Goal: Information Seeking & Learning: Learn about a topic

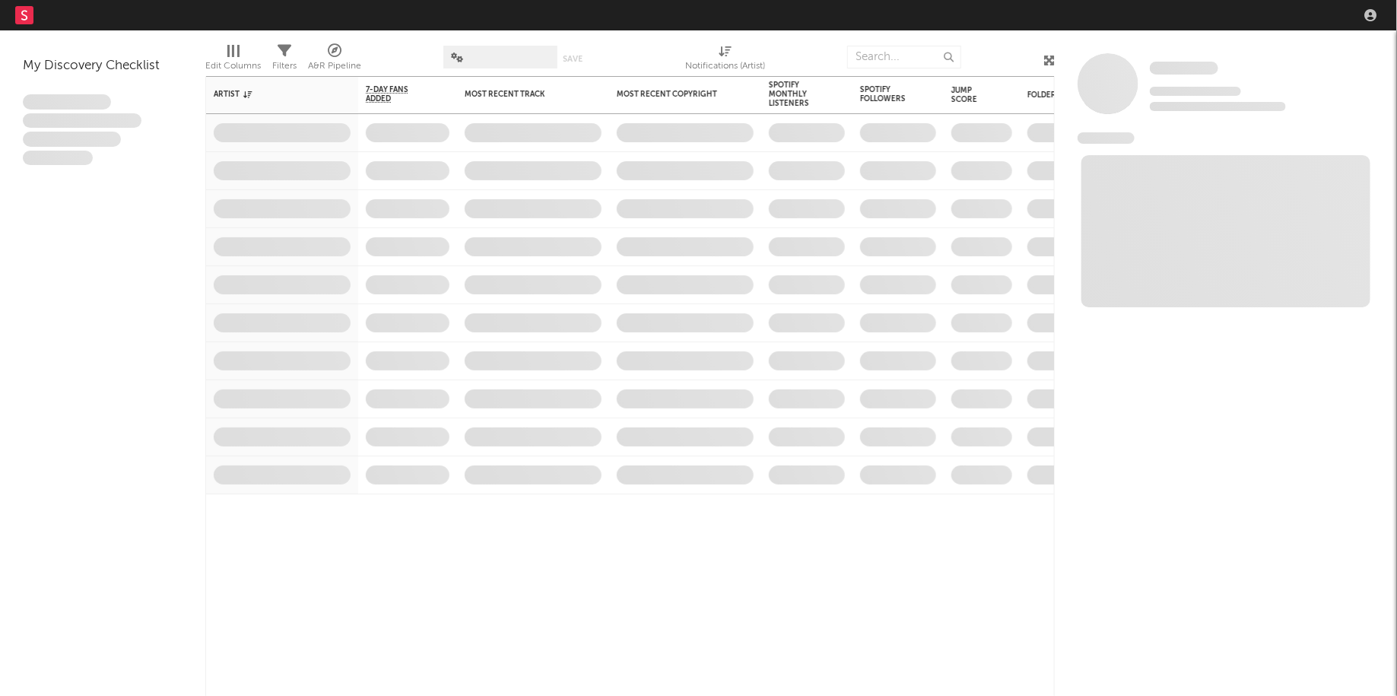
click at [1205, 20] on nav "Dashboard Discovery Assistant Charts Leads" at bounding box center [698, 15] width 1397 height 30
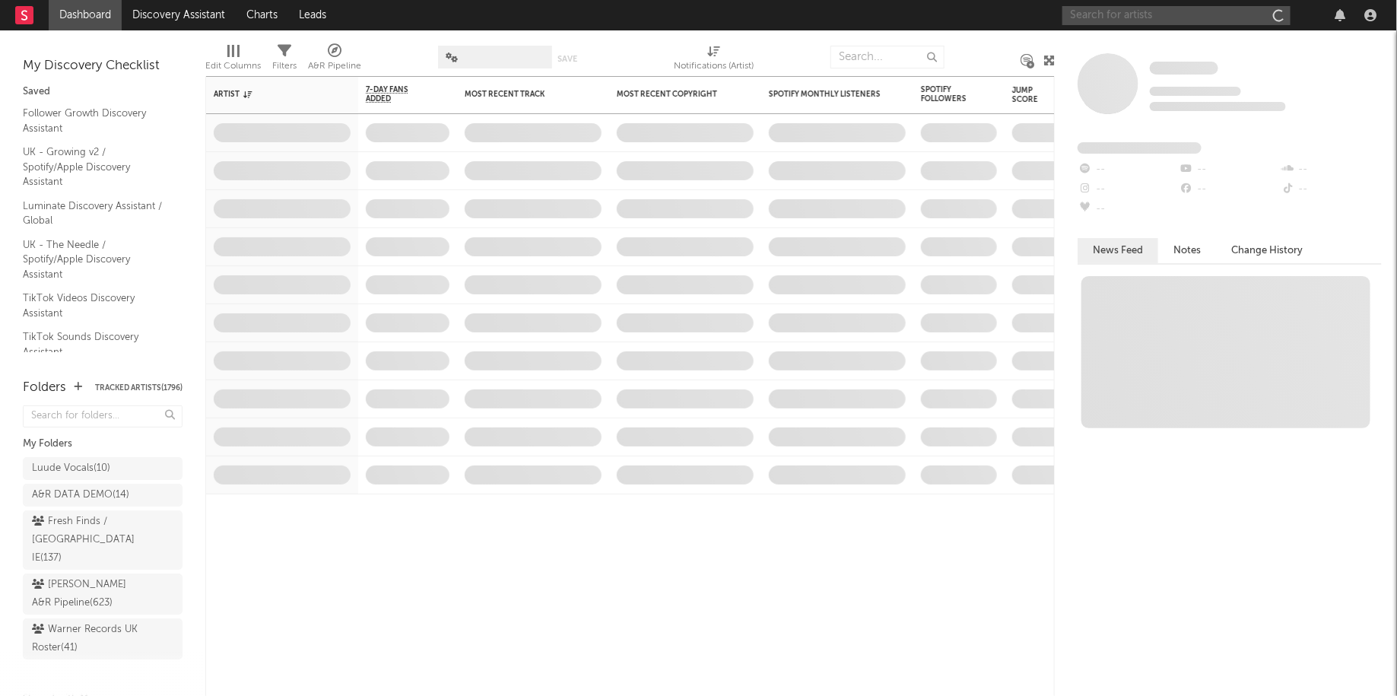
click at [1199, 16] on input "text" at bounding box center [1176, 15] width 228 height 19
click at [1118, 14] on input "bovski" at bounding box center [1176, 15] width 228 height 19
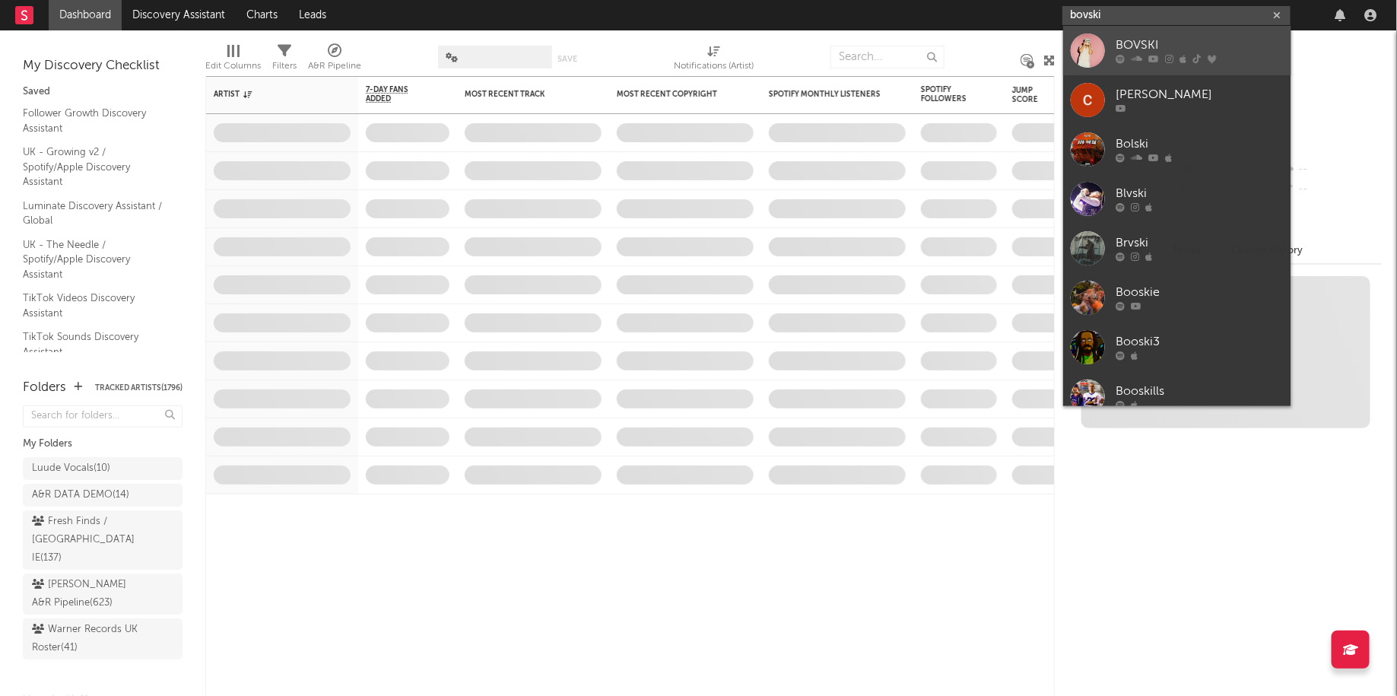
type input "bovski"
click at [1116, 52] on div "BOVSKI" at bounding box center [1199, 46] width 167 height 18
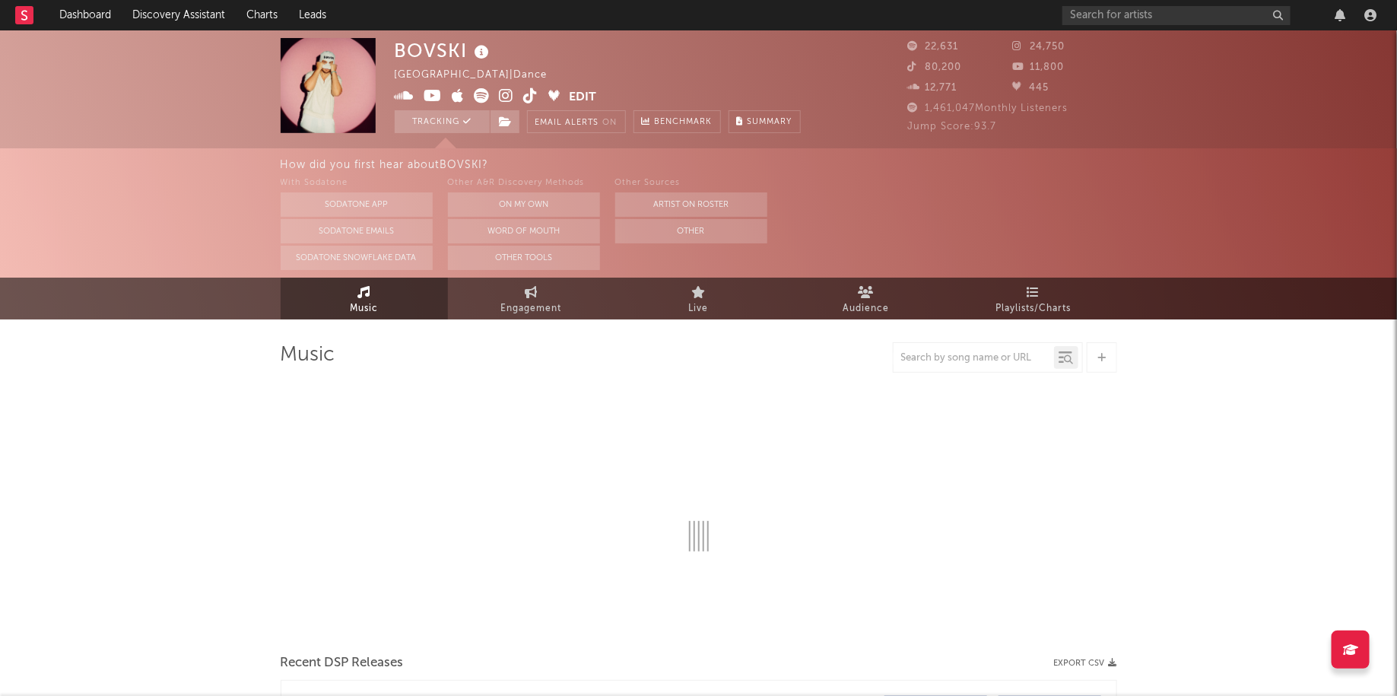
select select "6m"
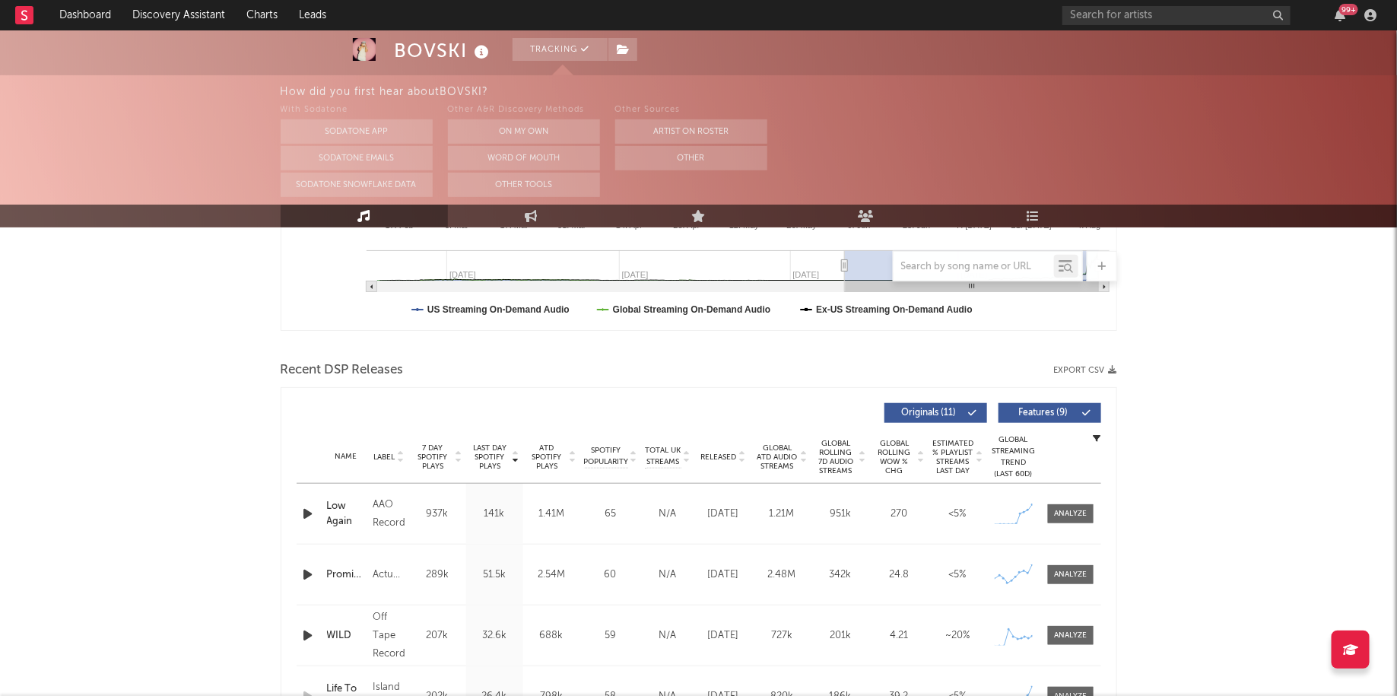
scroll to position [437, 0]
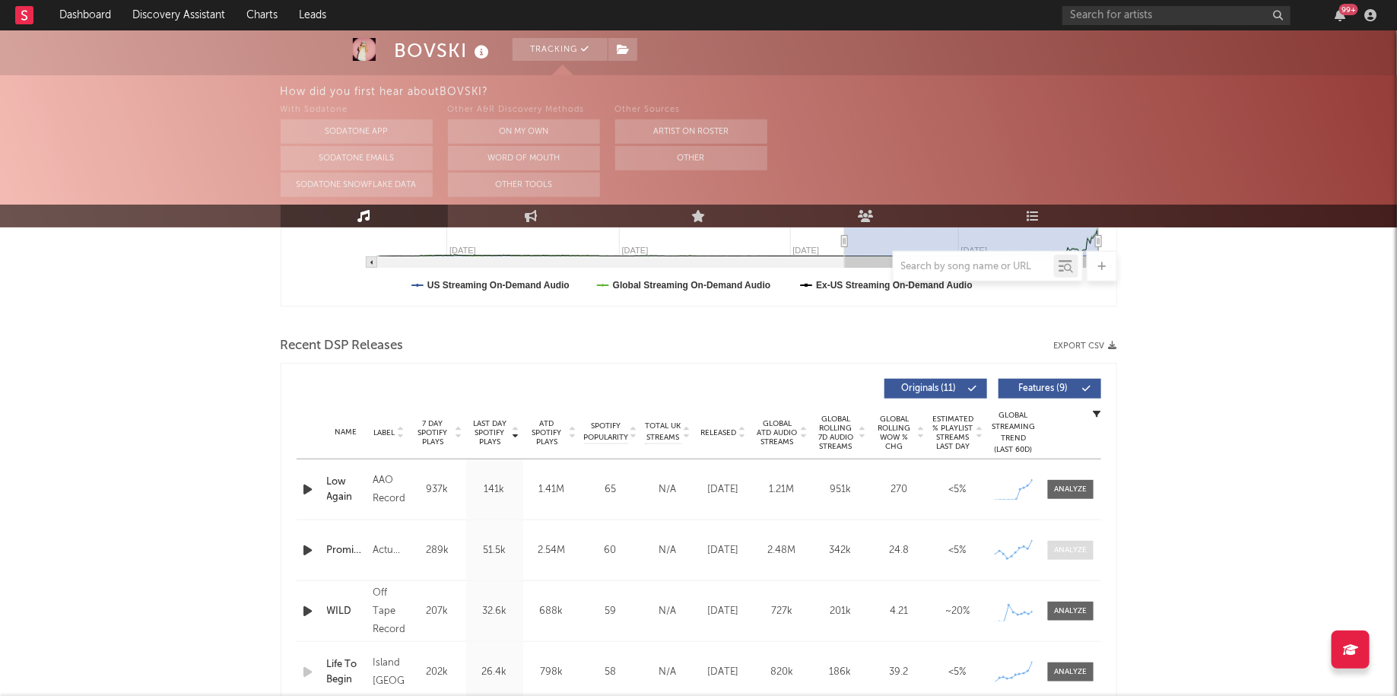
click at [1062, 545] on div at bounding box center [1070, 549] width 33 height 11
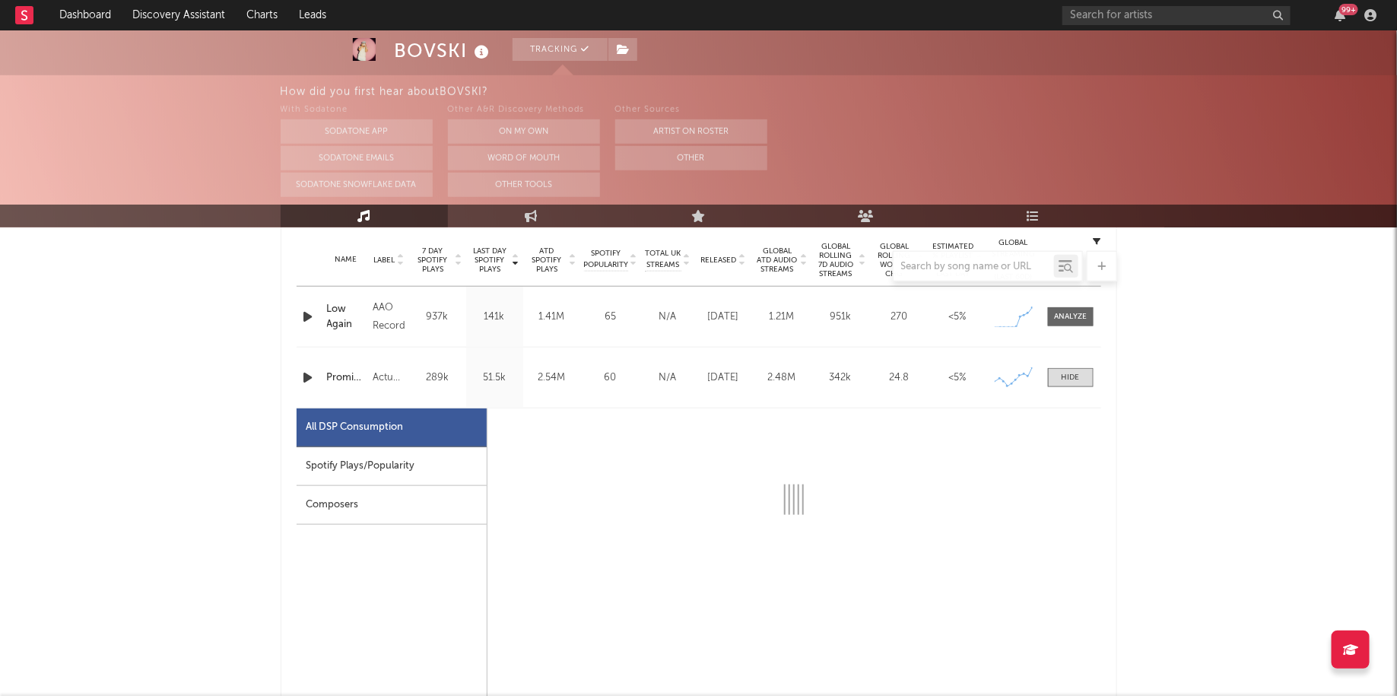
select select "1w"
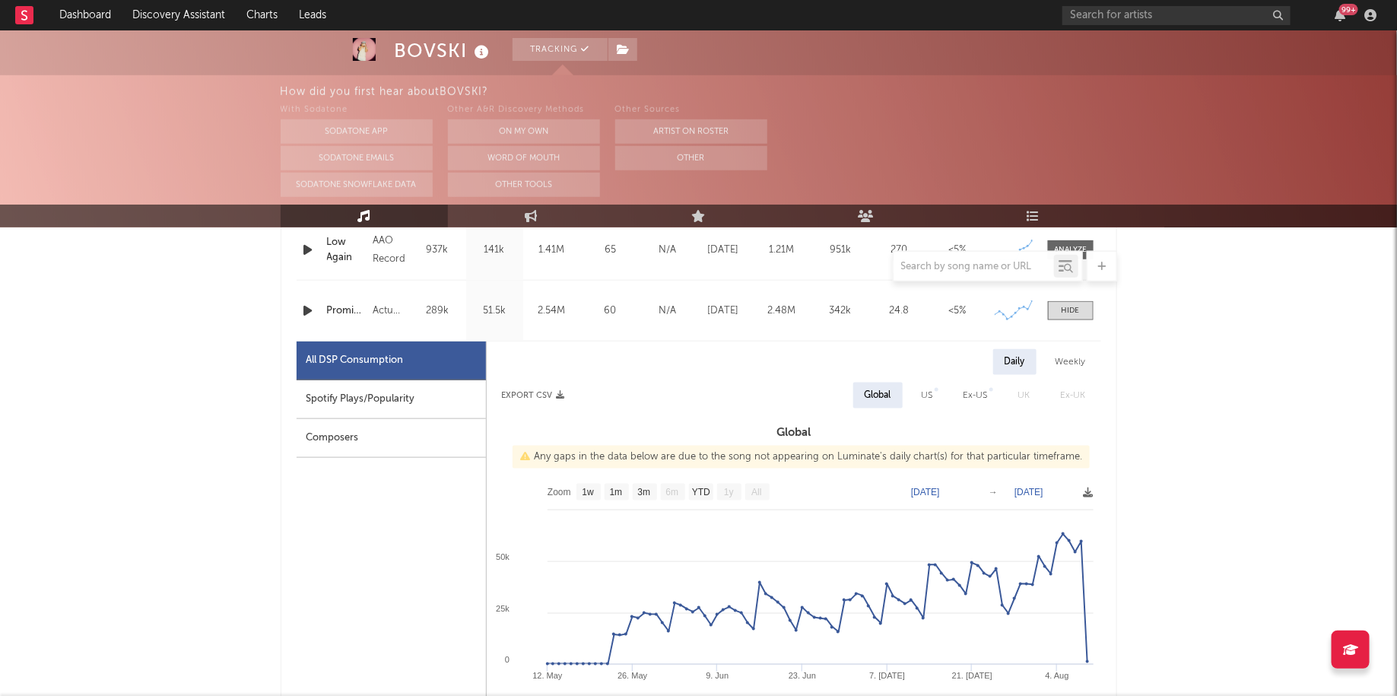
scroll to position [690, 0]
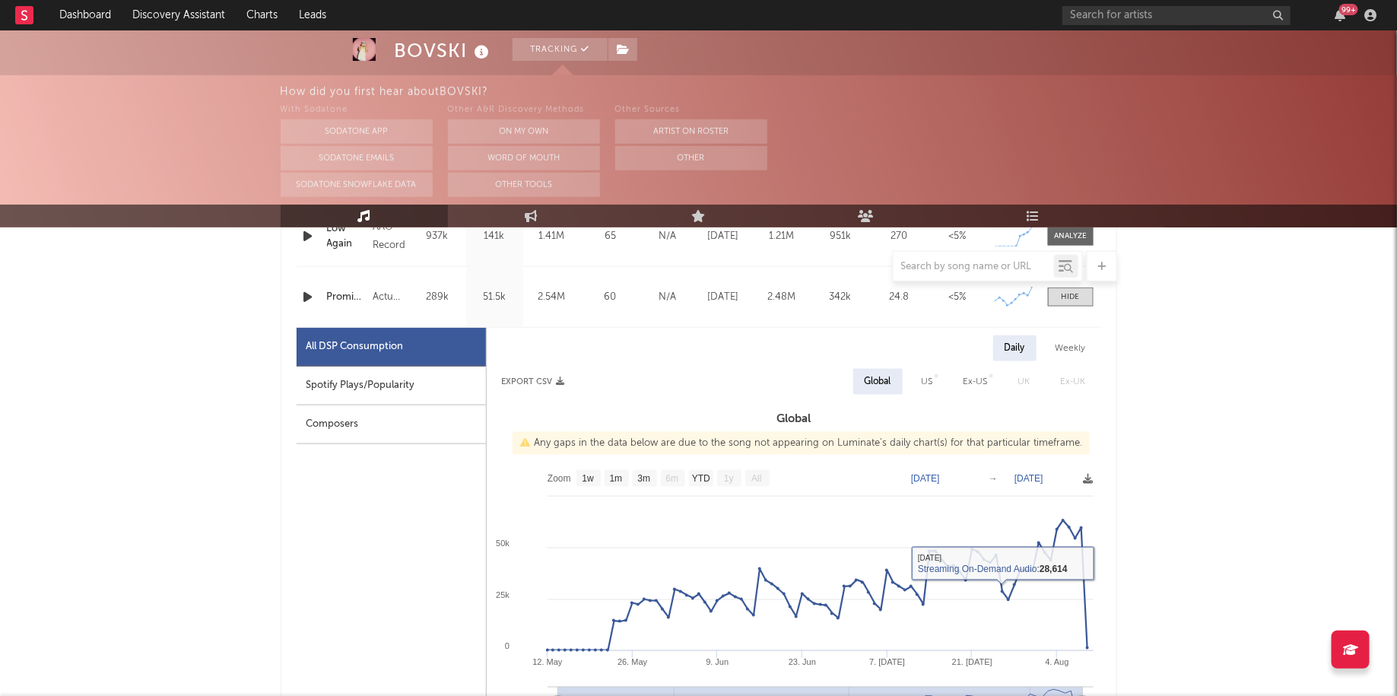
click at [397, 389] on div "Spotify Plays/Popularity" at bounding box center [391, 386] width 189 height 39
select select "1w"
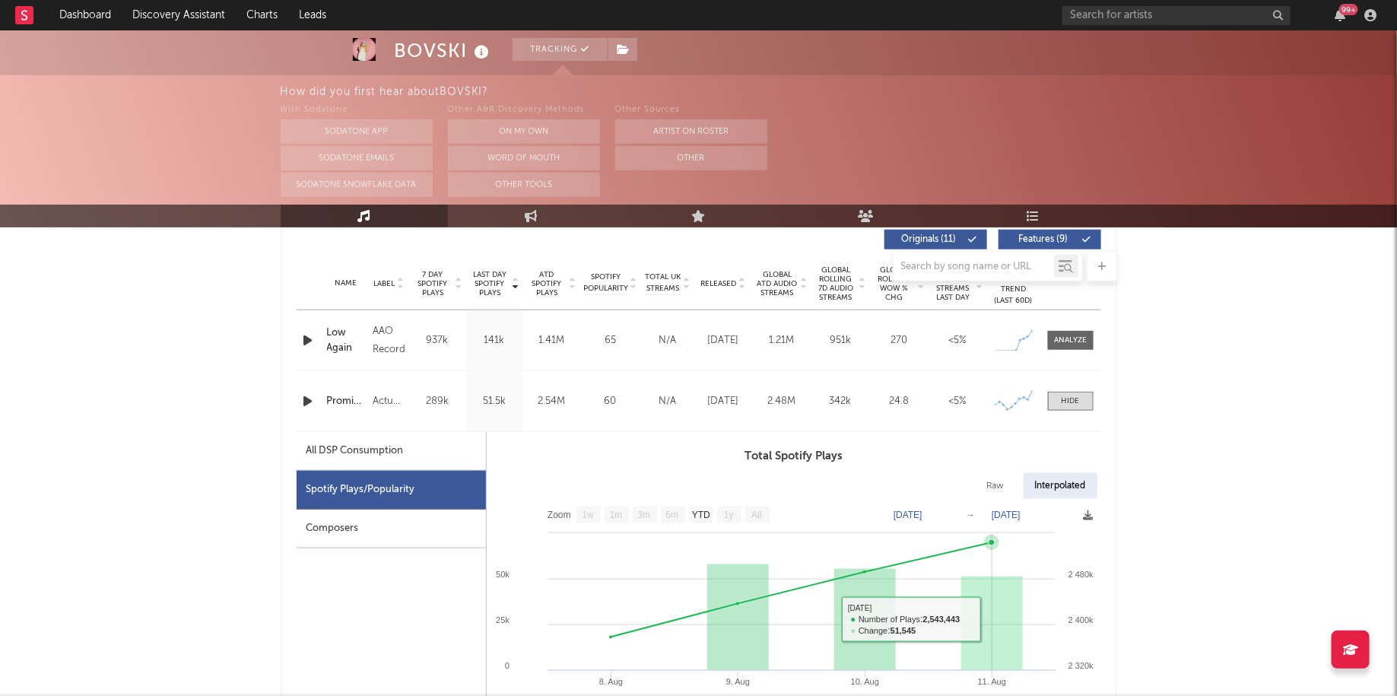
scroll to position [586, 0]
click at [1063, 392] on span at bounding box center [1071, 401] width 46 height 19
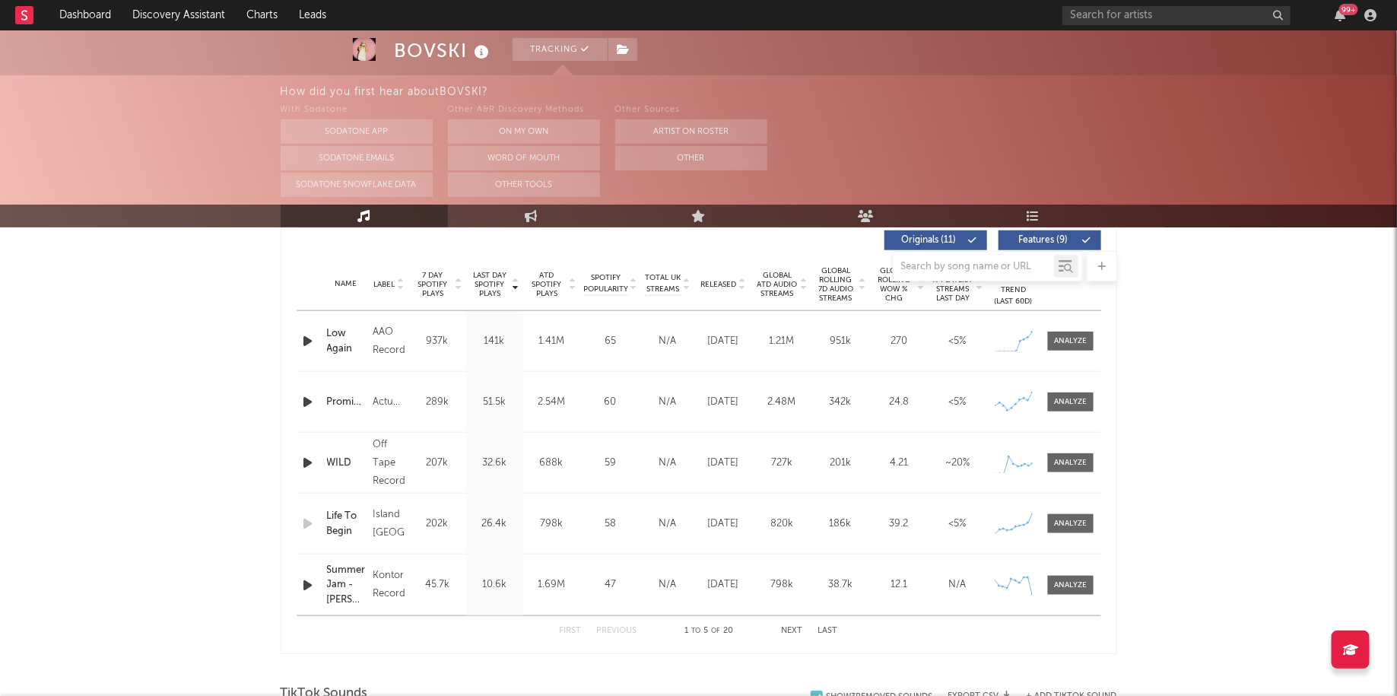
click at [1067, 323] on div "Name Low Again Copyright 2025 AAO Records Label AAO Records Album Names Low Aga…" at bounding box center [699, 341] width 805 height 60
click at [1068, 341] on div at bounding box center [1070, 340] width 33 height 11
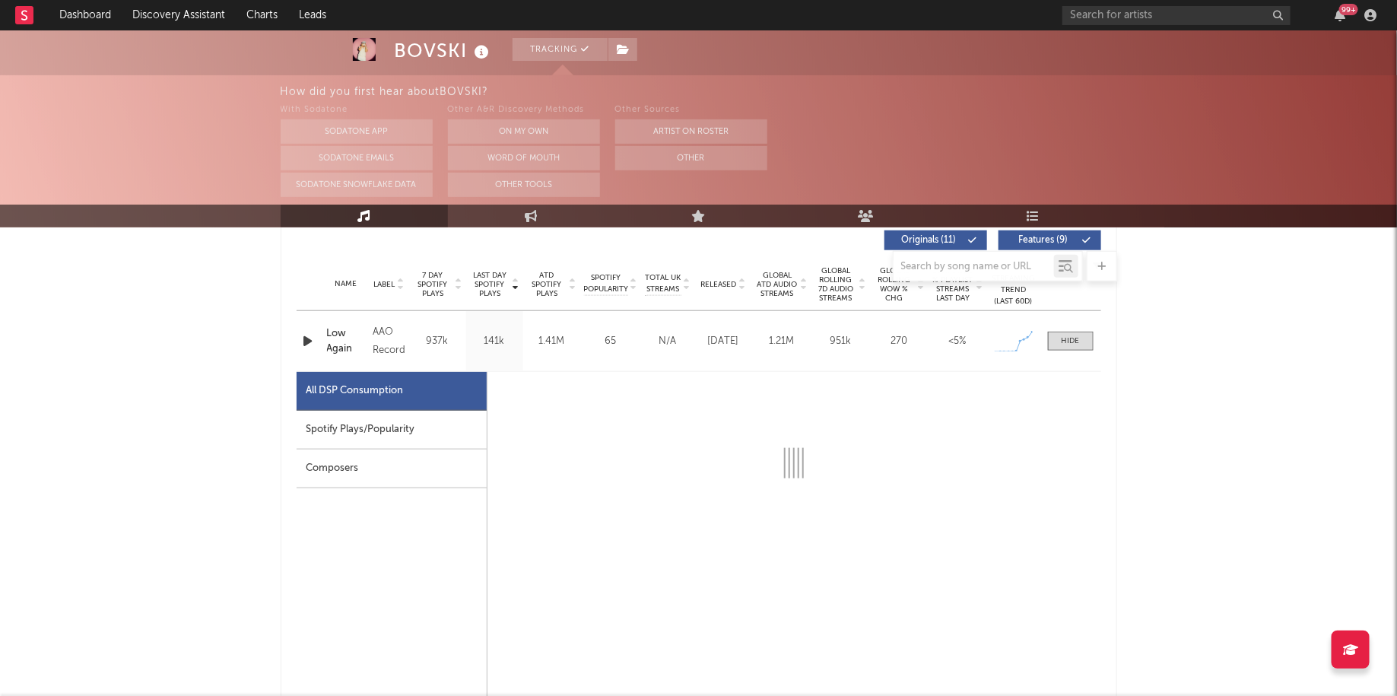
select select "1w"
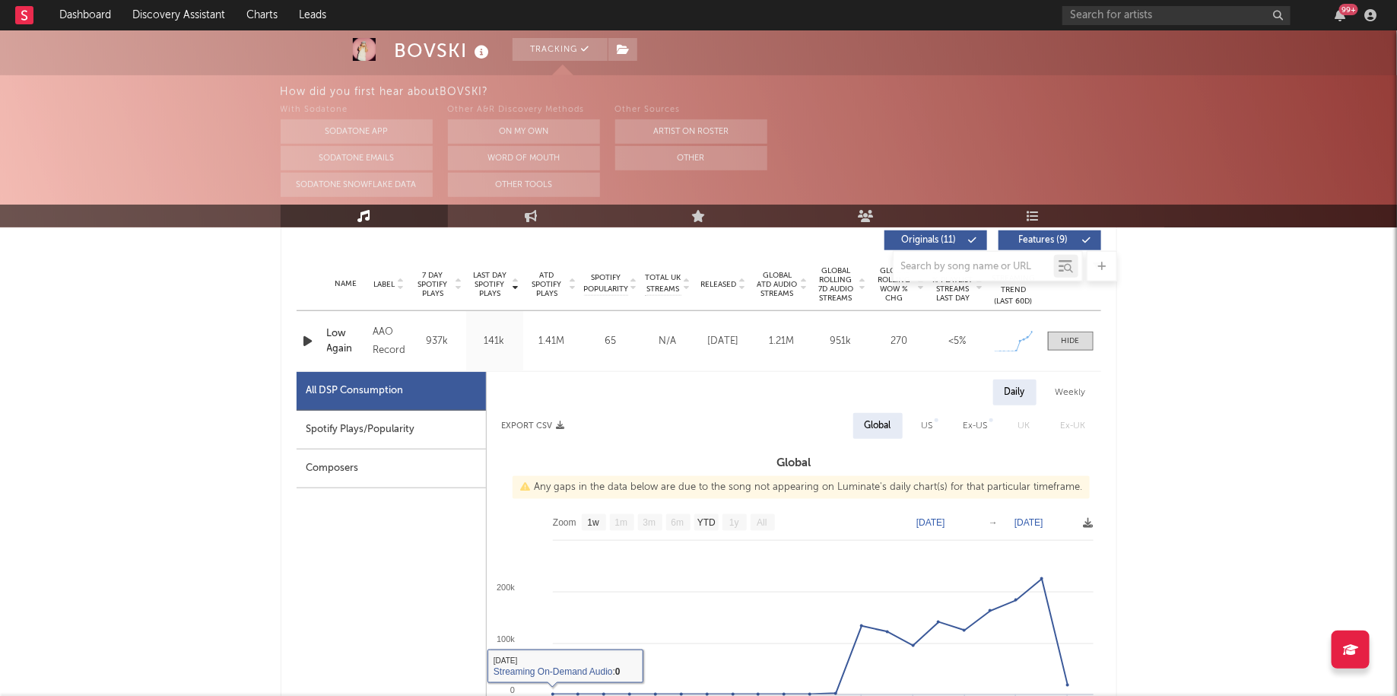
click at [395, 411] on div "Spotify Plays/Popularity" at bounding box center [391, 430] width 189 height 39
select select "1w"
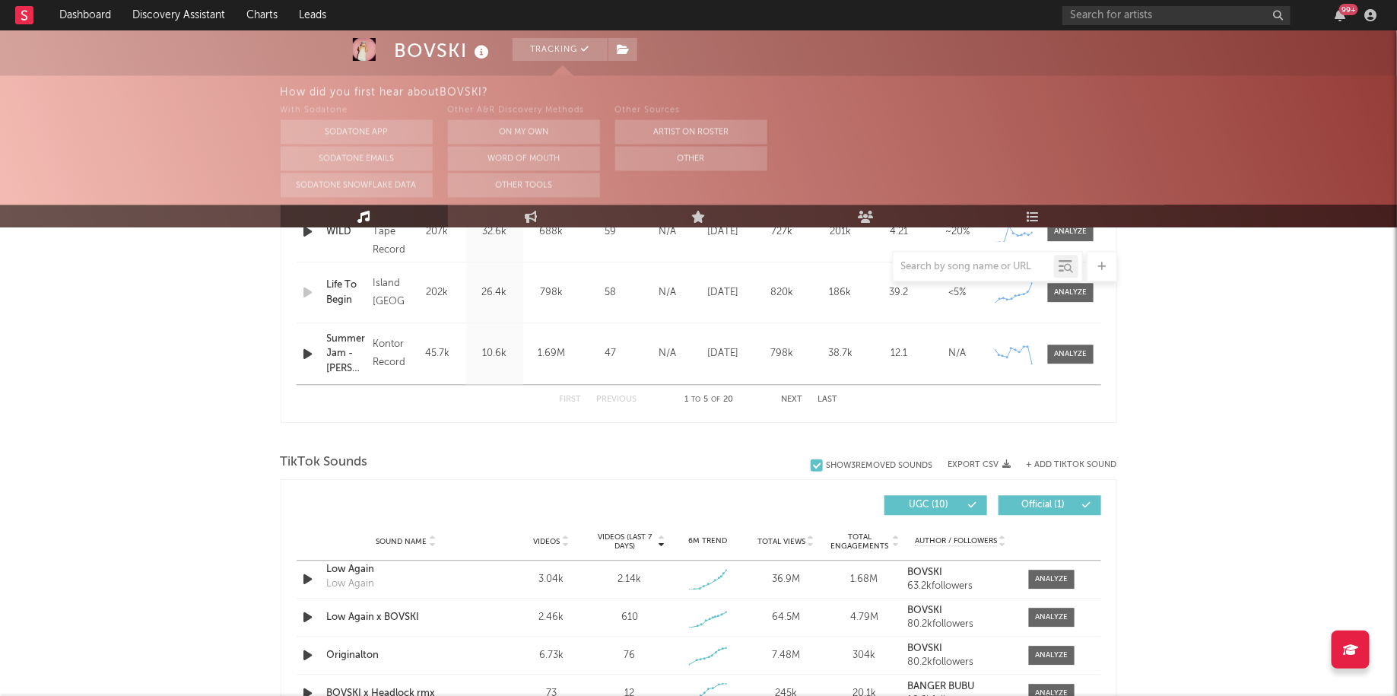
scroll to position [1563, 0]
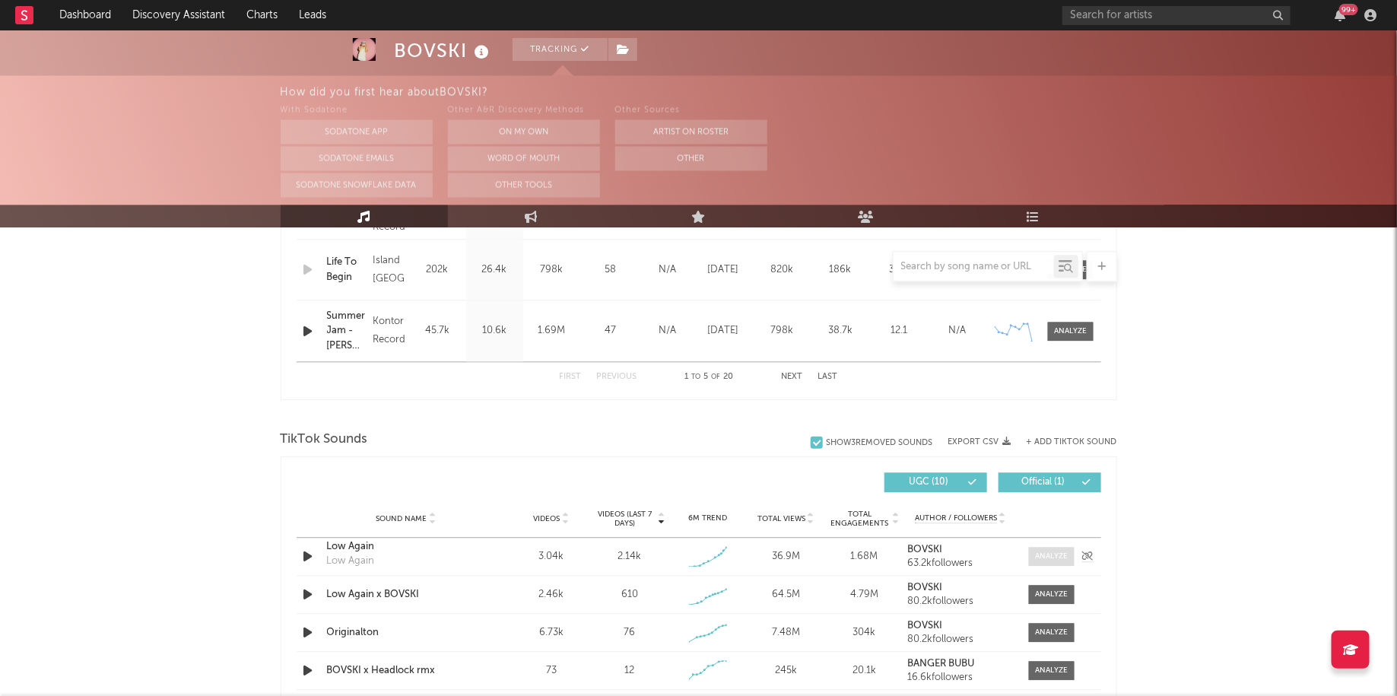
click at [1068, 561] on span at bounding box center [1052, 556] width 46 height 19
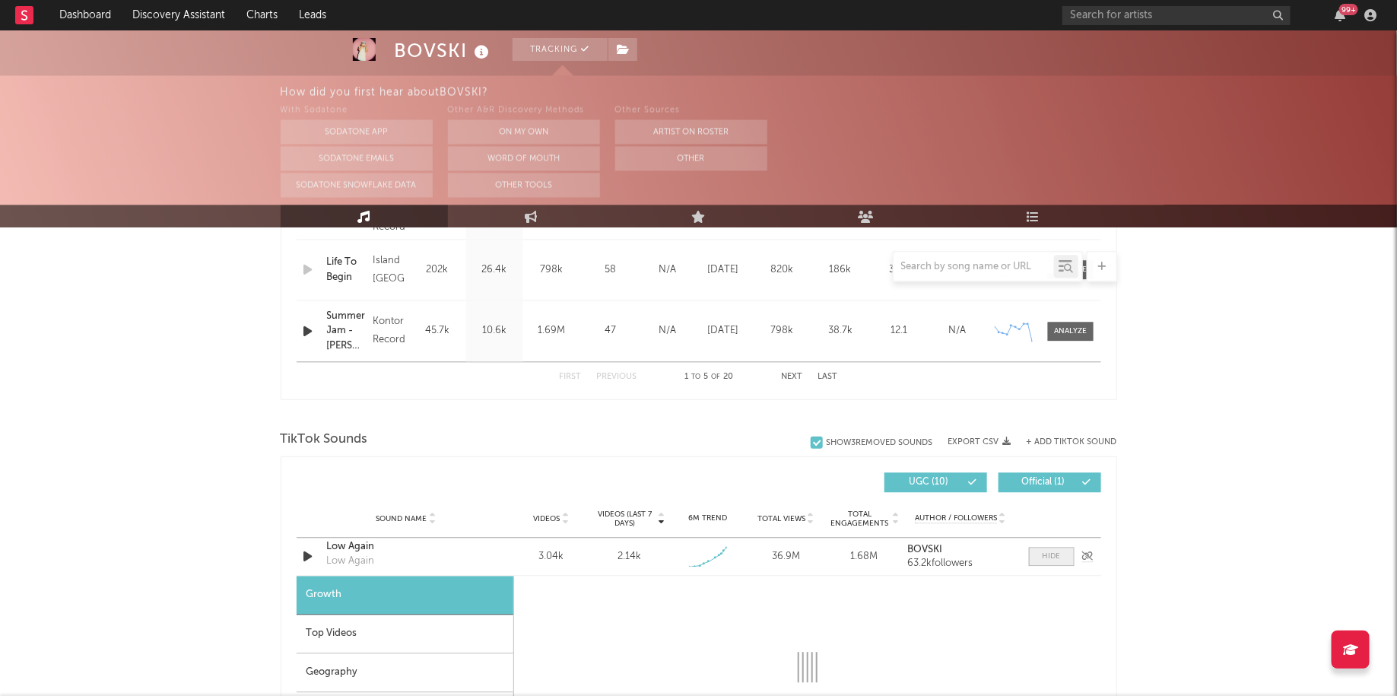
scroll to position [1754, 0]
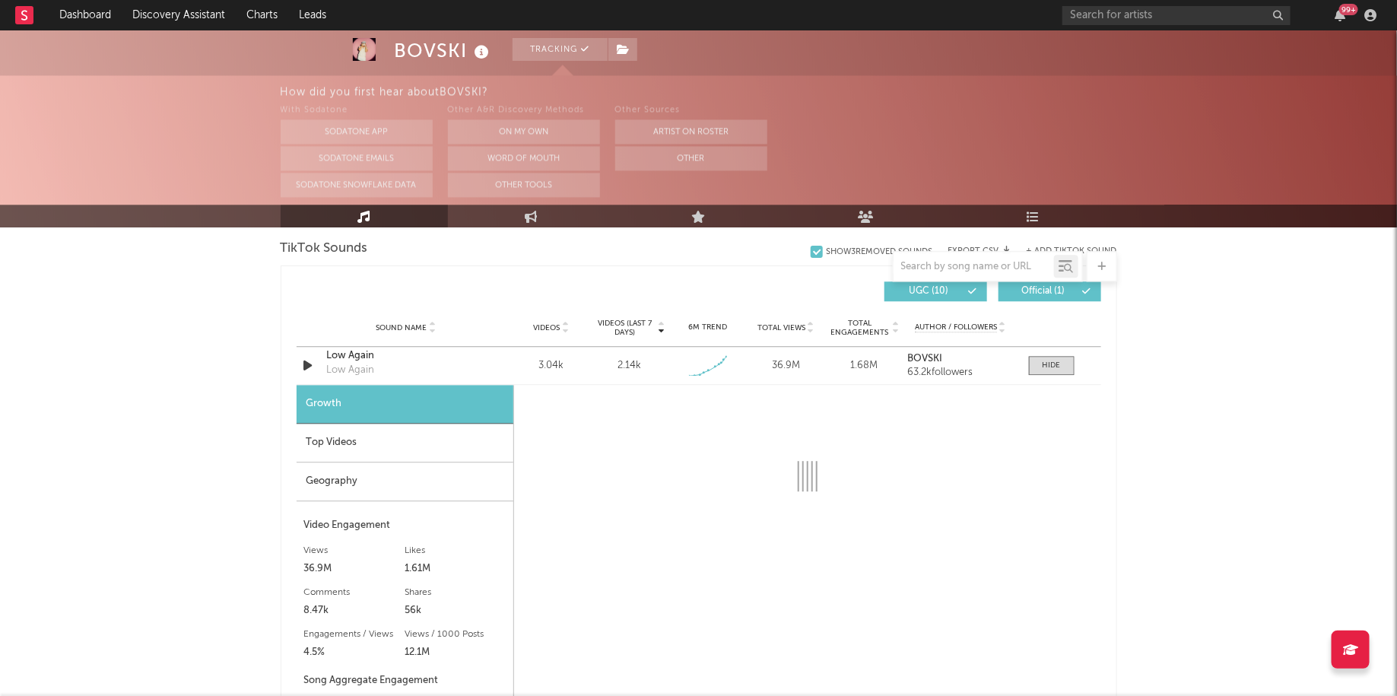
select select "1w"
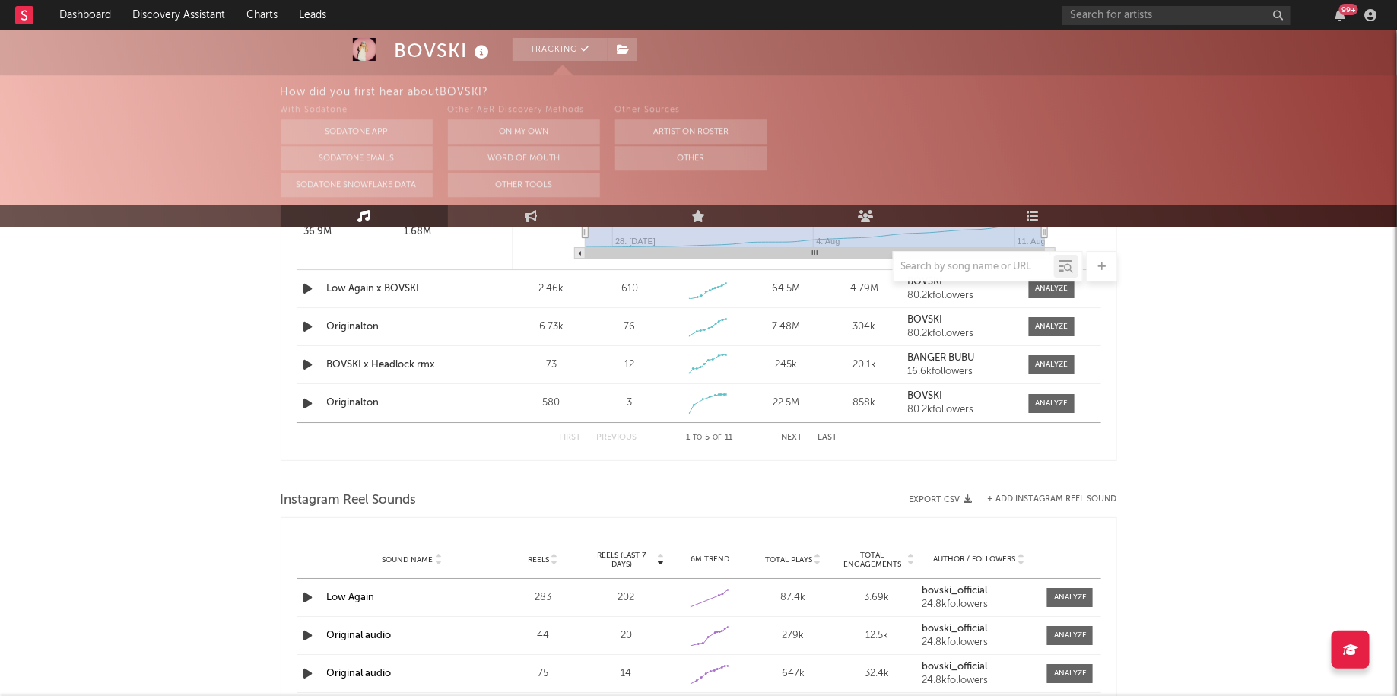
scroll to position [2290, 0]
click at [1076, 586] on span at bounding box center [1070, 595] width 46 height 19
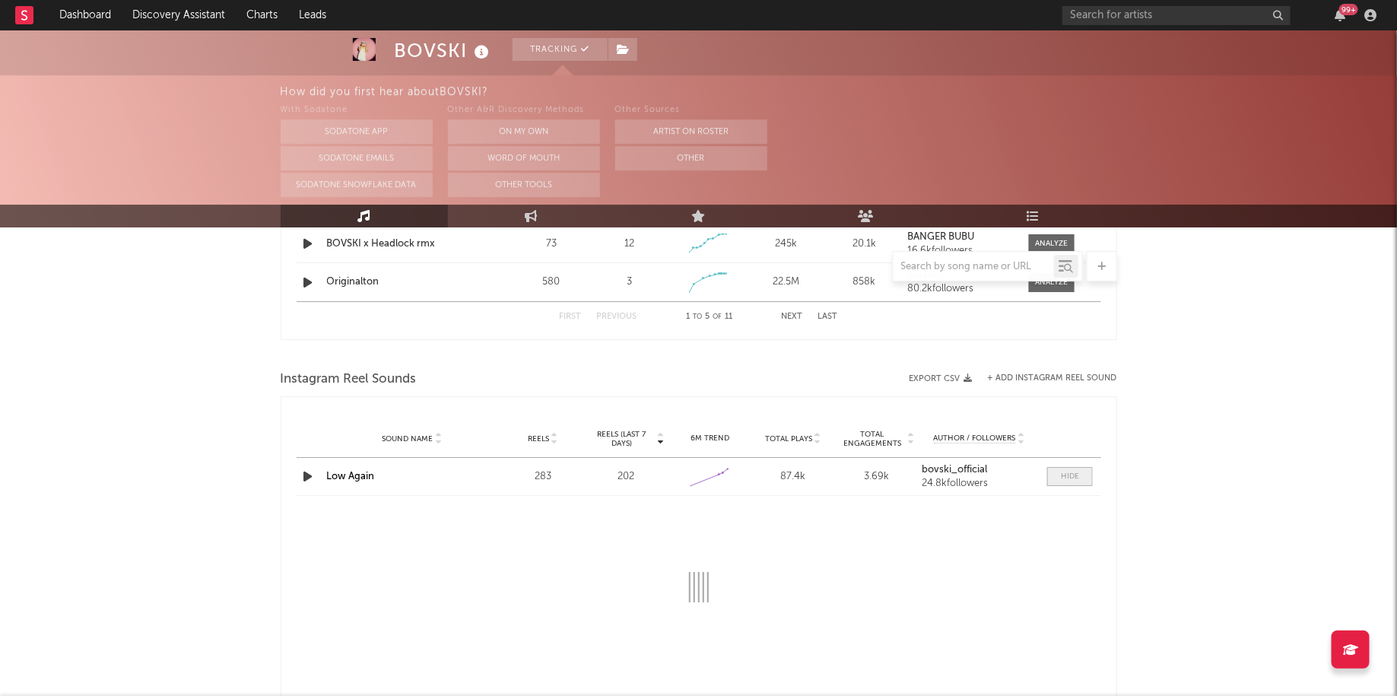
select select "1w"
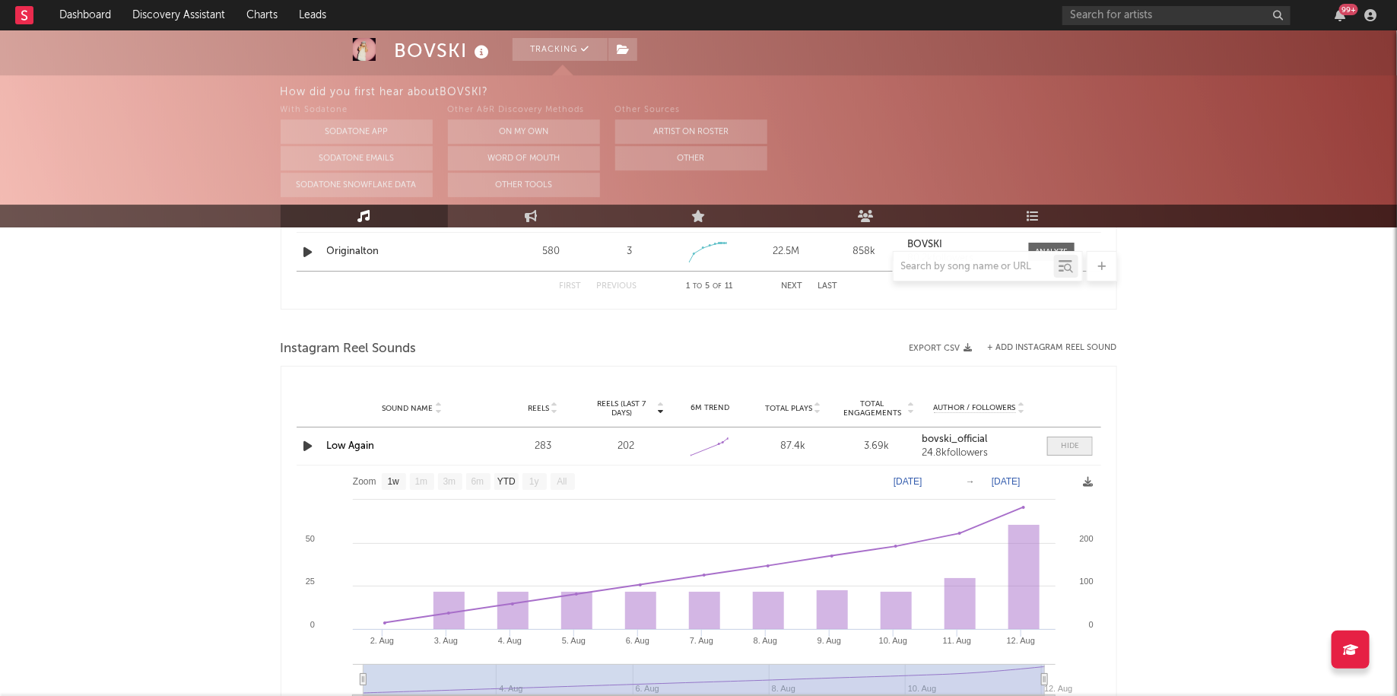
scroll to position [2446, 0]
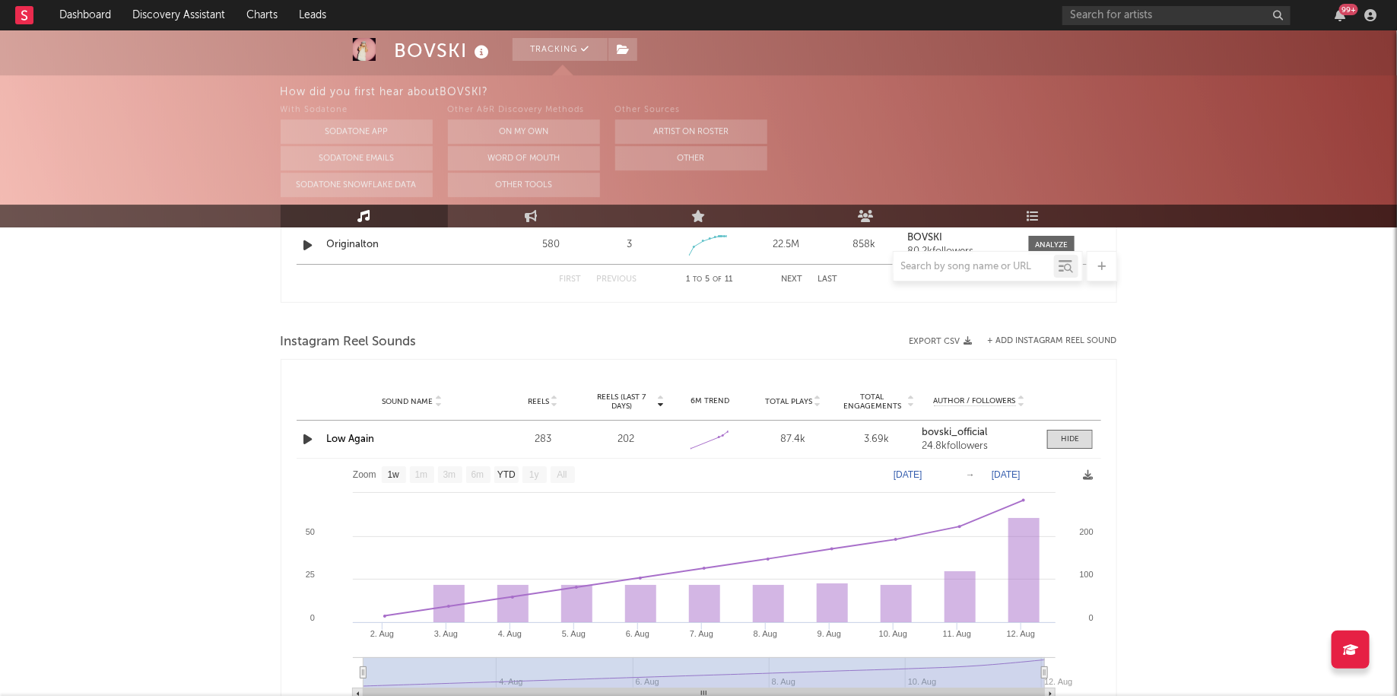
click at [358, 434] on link "Low Again" at bounding box center [351, 439] width 48 height 10
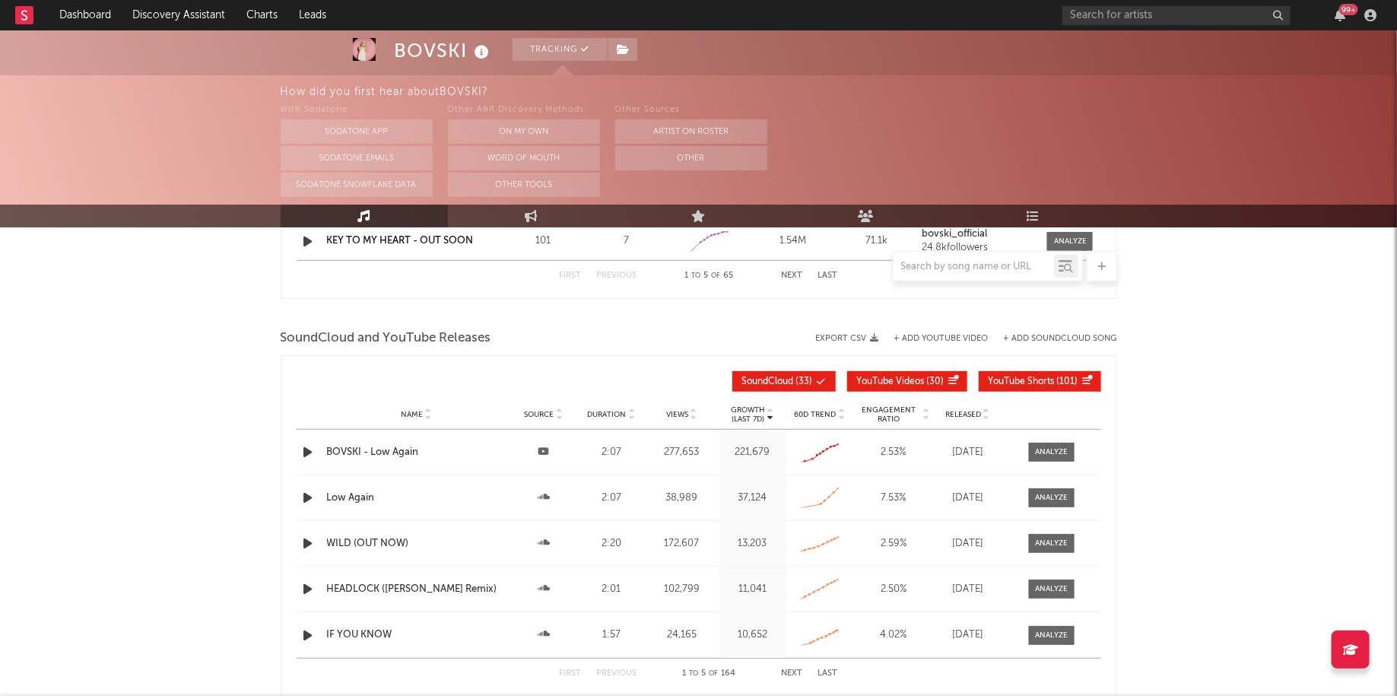
scroll to position [3057, 0]
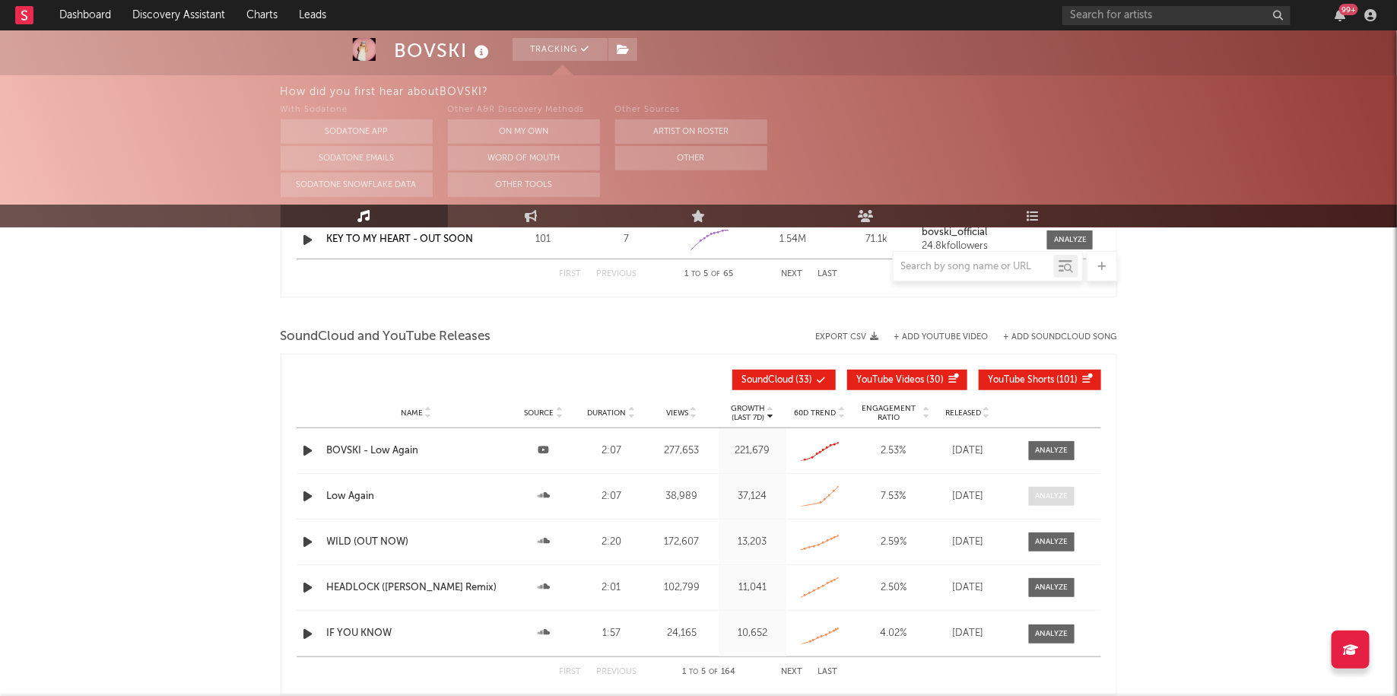
click at [1043, 498] on span at bounding box center [1052, 496] width 46 height 19
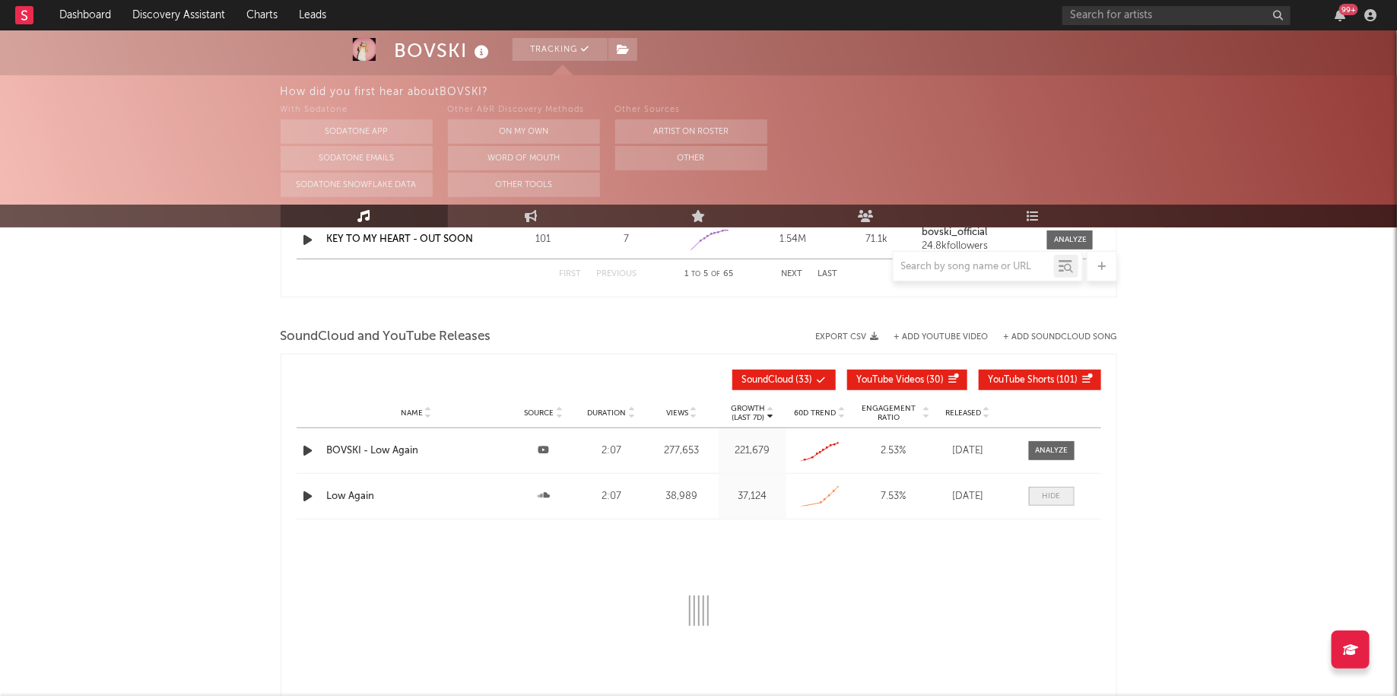
select select "All"
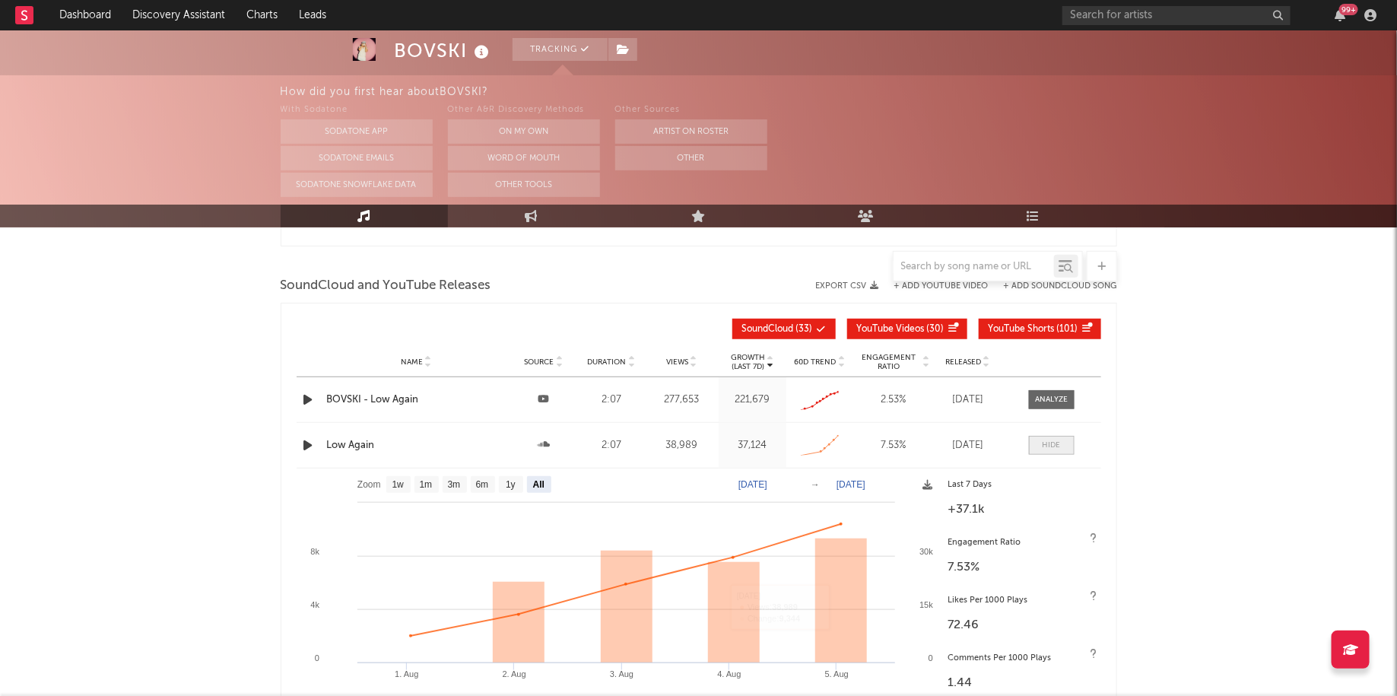
click at [1047, 445] on div at bounding box center [1052, 445] width 18 height 11
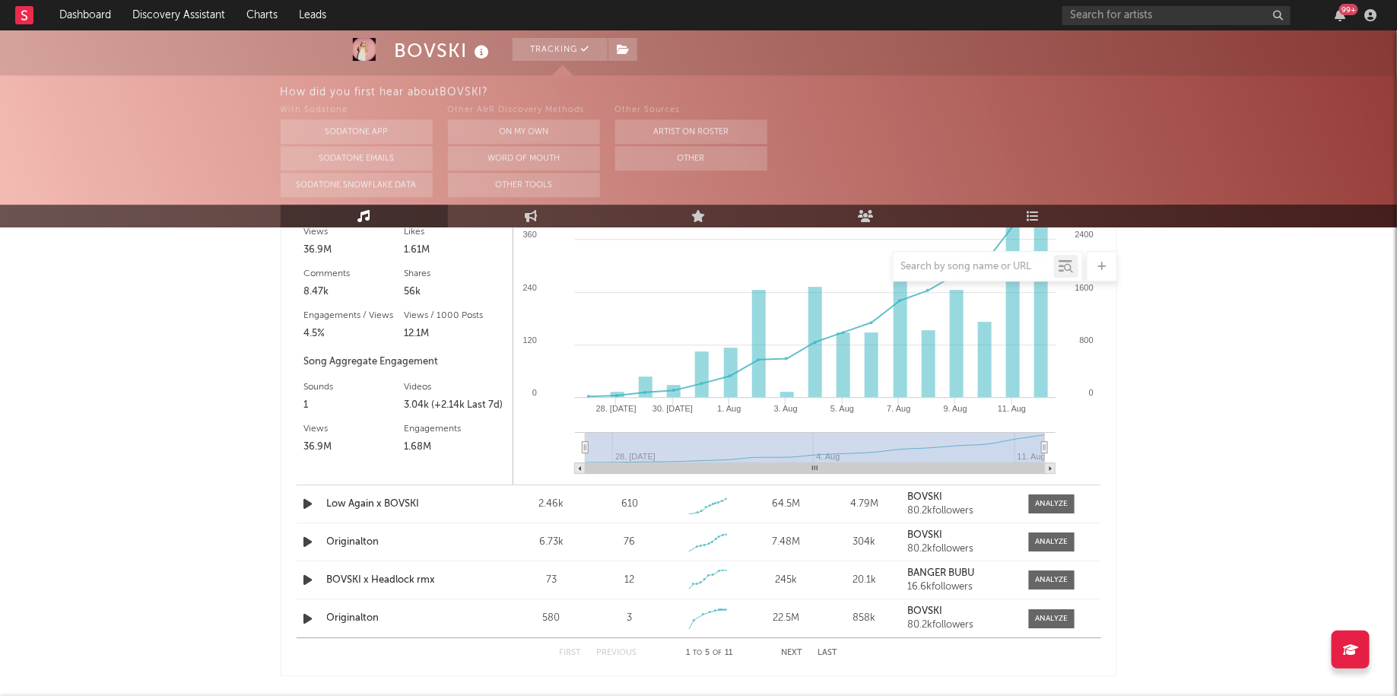
scroll to position [2055, 0]
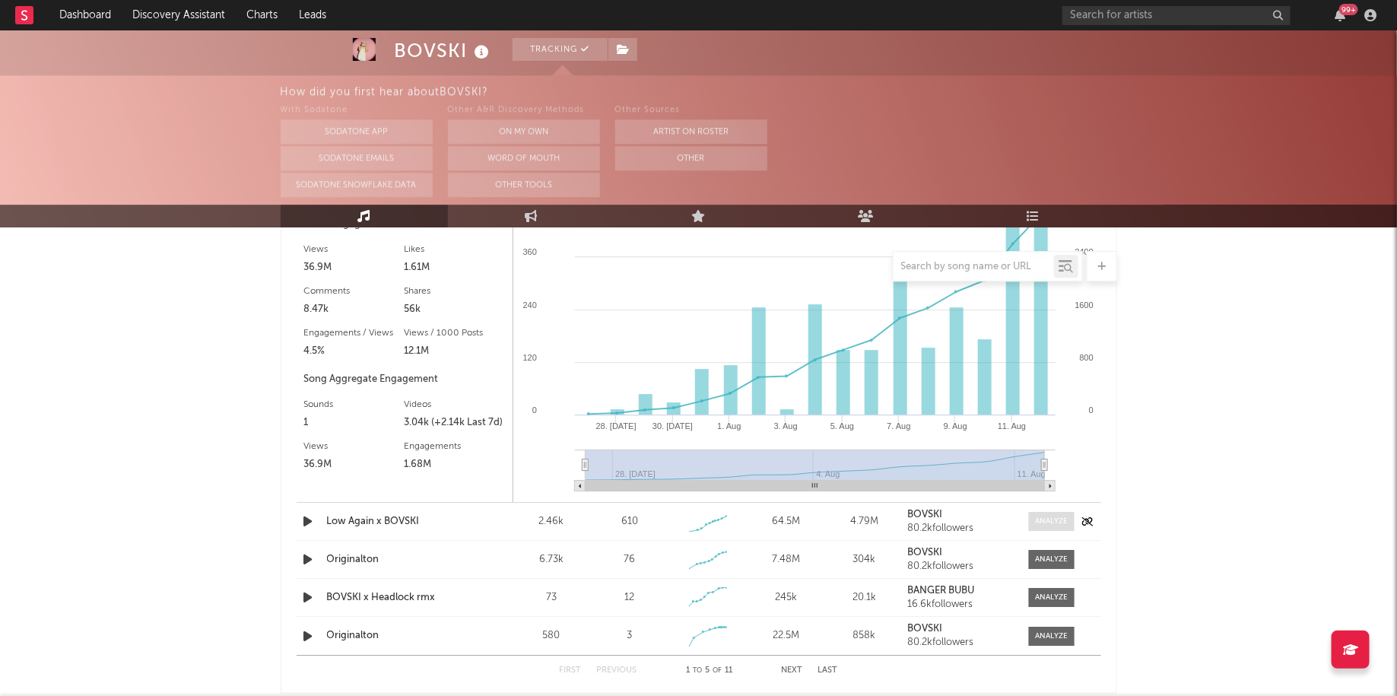
click at [1046, 512] on span at bounding box center [1052, 521] width 46 height 19
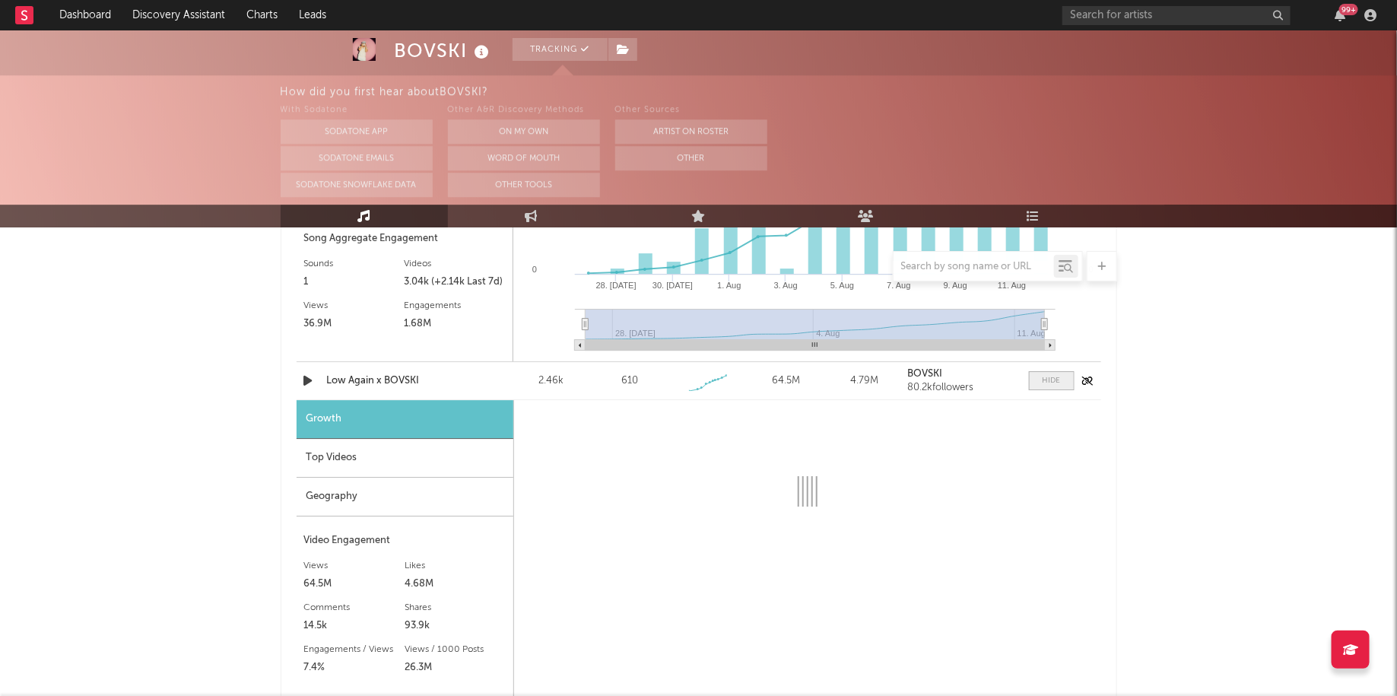
select select "1w"
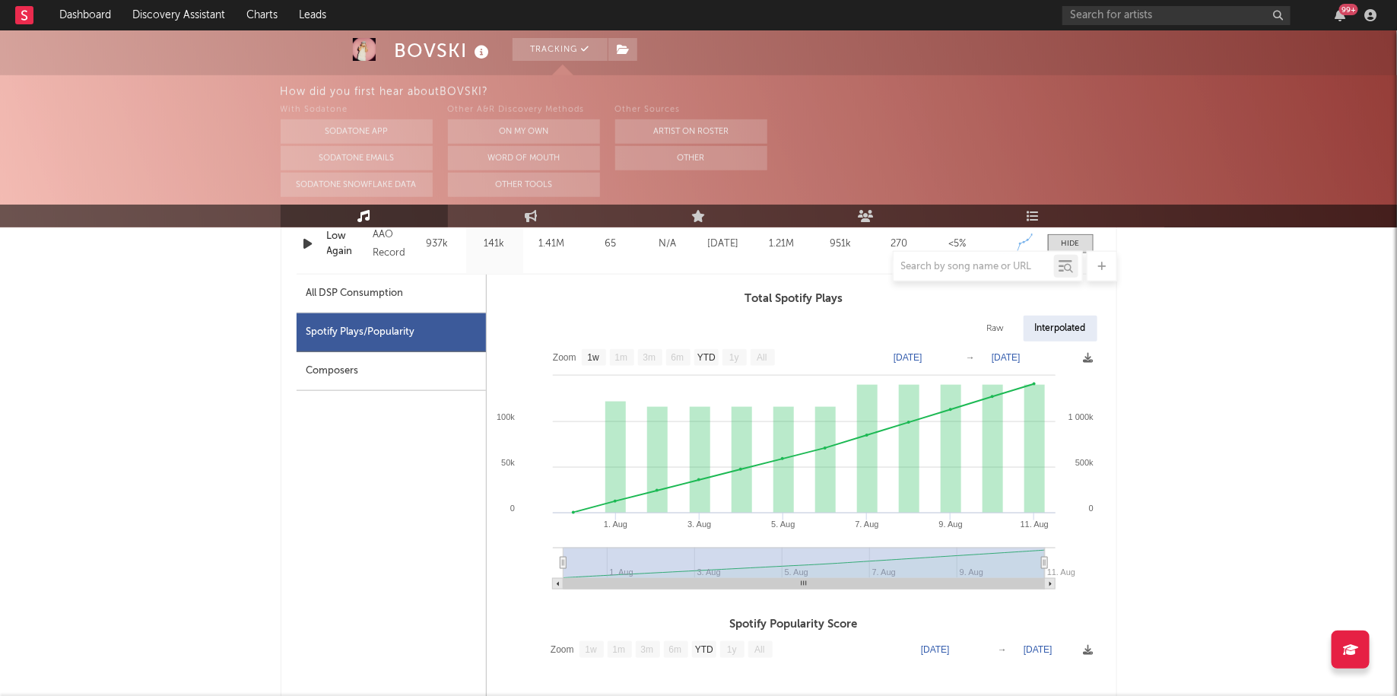
scroll to position [656, 0]
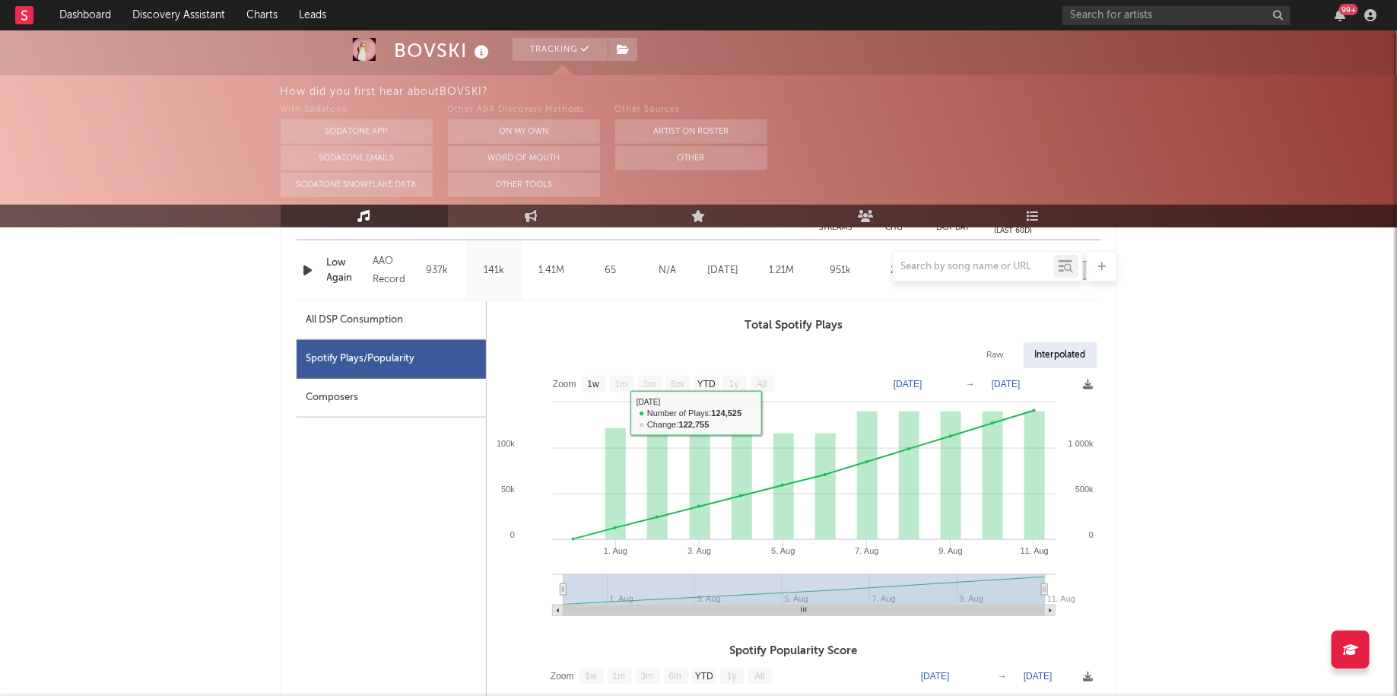
click at [387, 311] on div "All DSP Consumption" at bounding box center [354, 320] width 97 height 18
select select "1w"
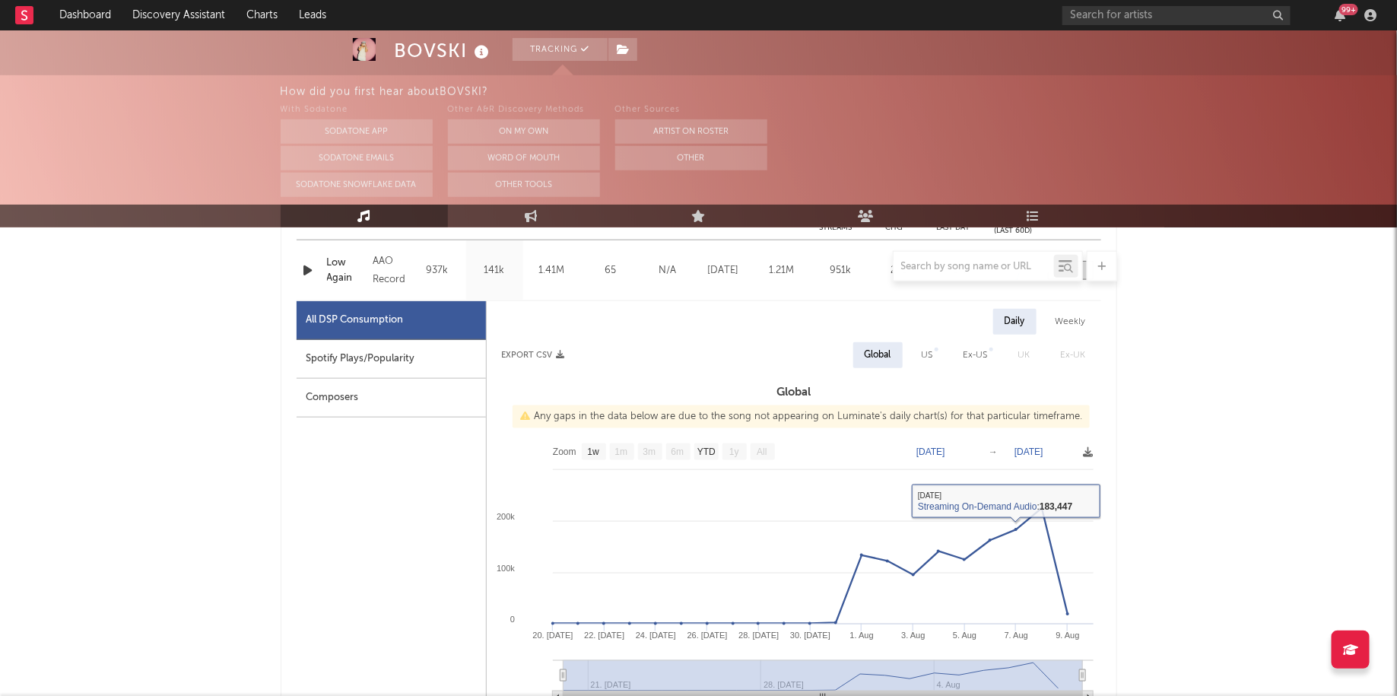
click at [927, 354] on div "US" at bounding box center [927, 355] width 11 height 18
select select "1w"
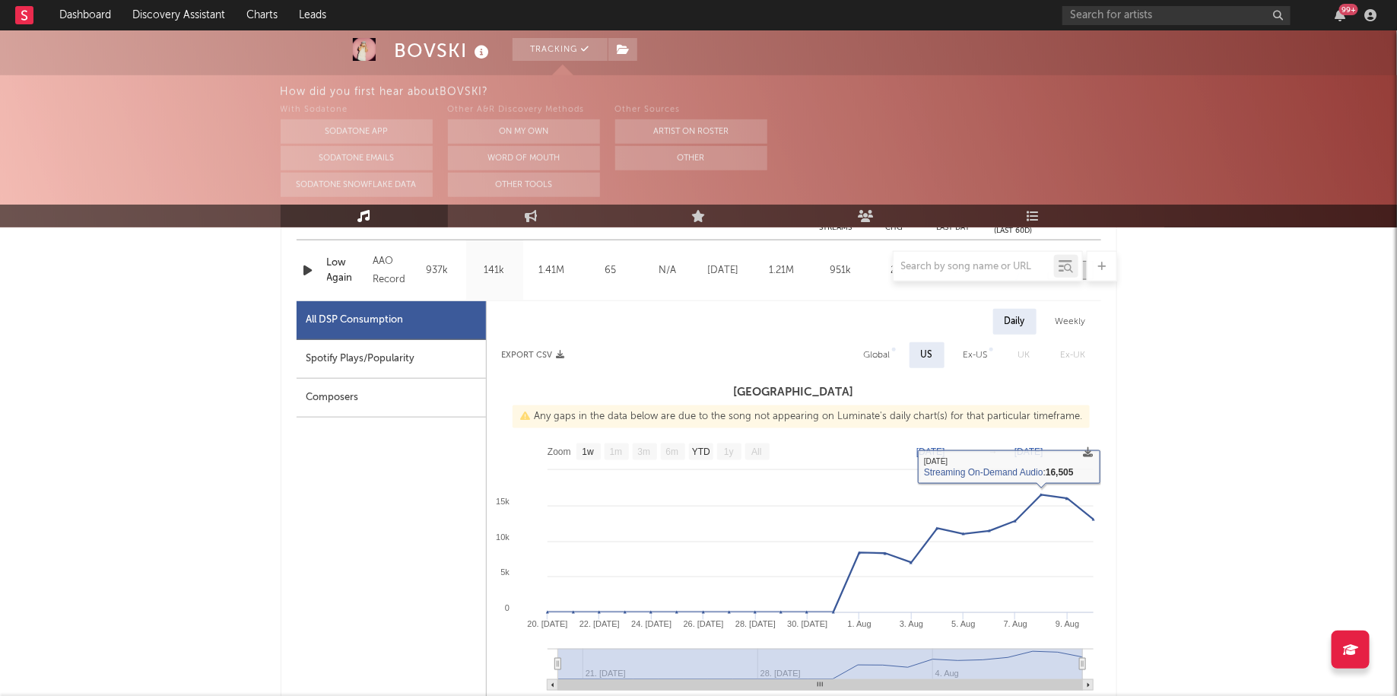
click at [983, 351] on div "Ex-US" at bounding box center [975, 355] width 24 height 18
select select "1w"
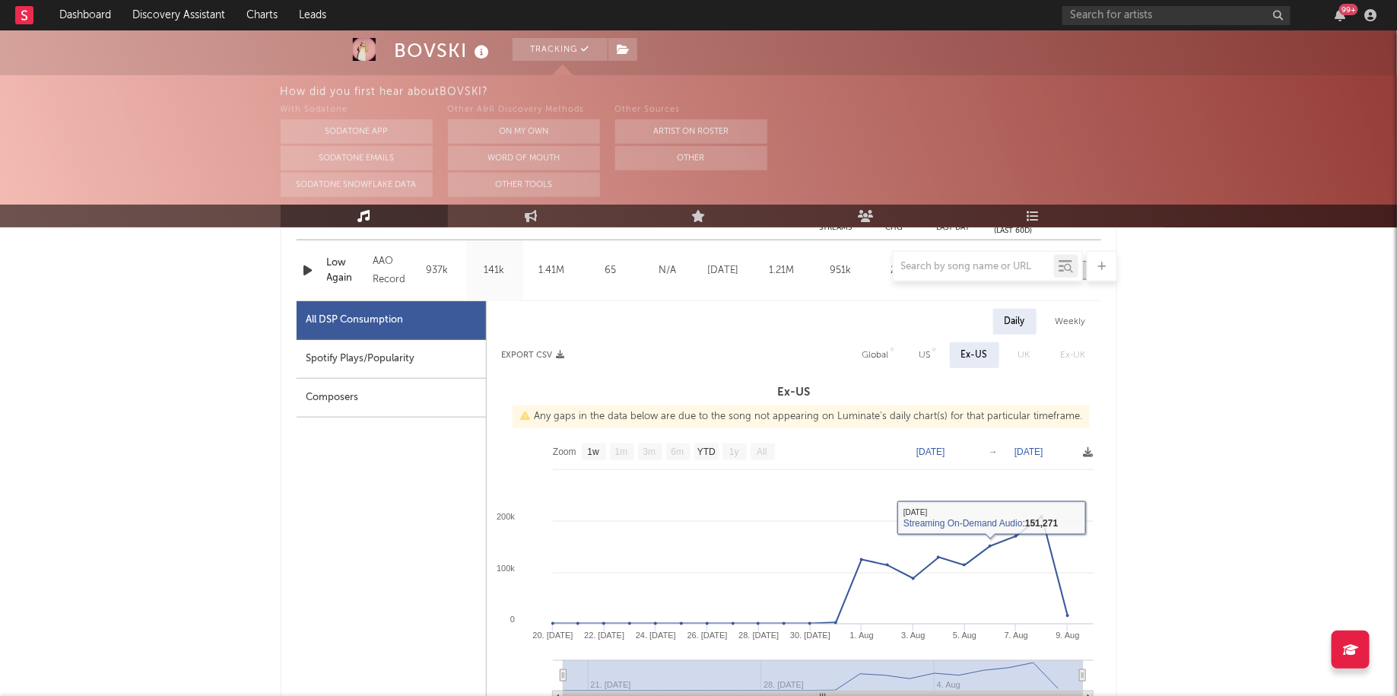
click at [871, 357] on div "Global" at bounding box center [875, 355] width 27 height 18
select select "1w"
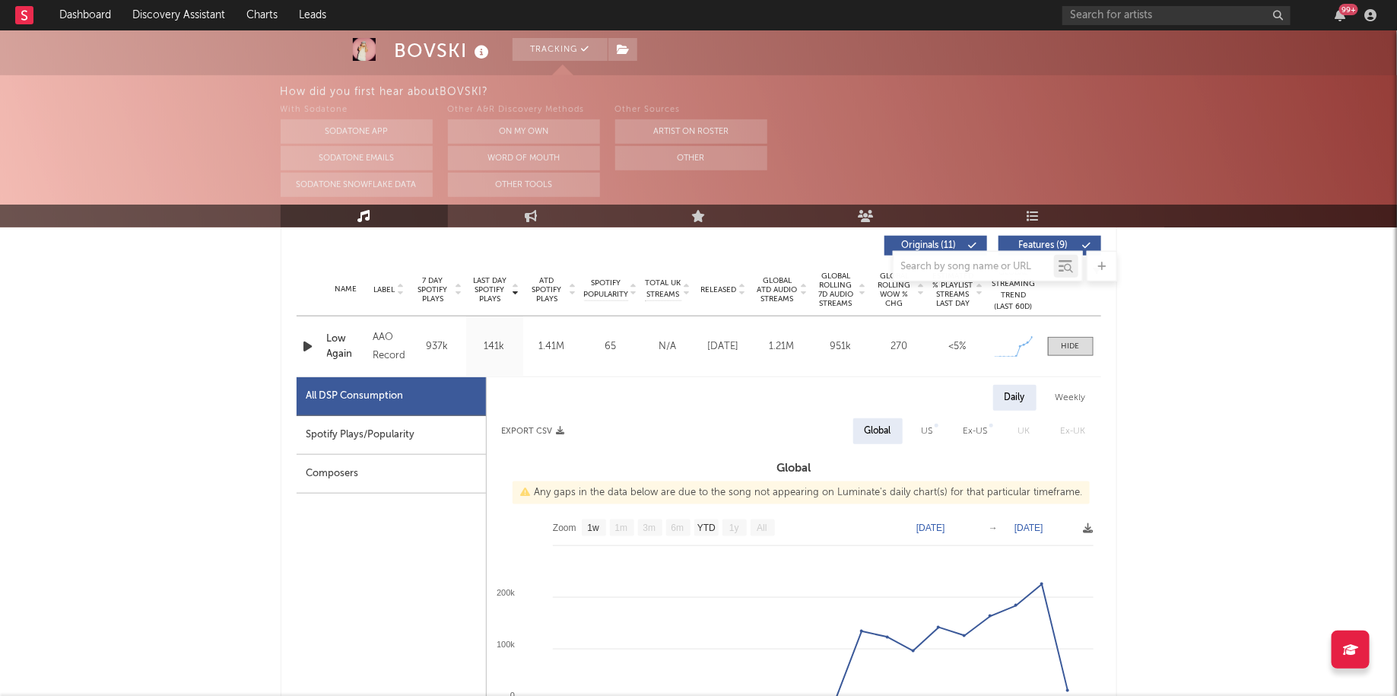
scroll to position [557, 0]
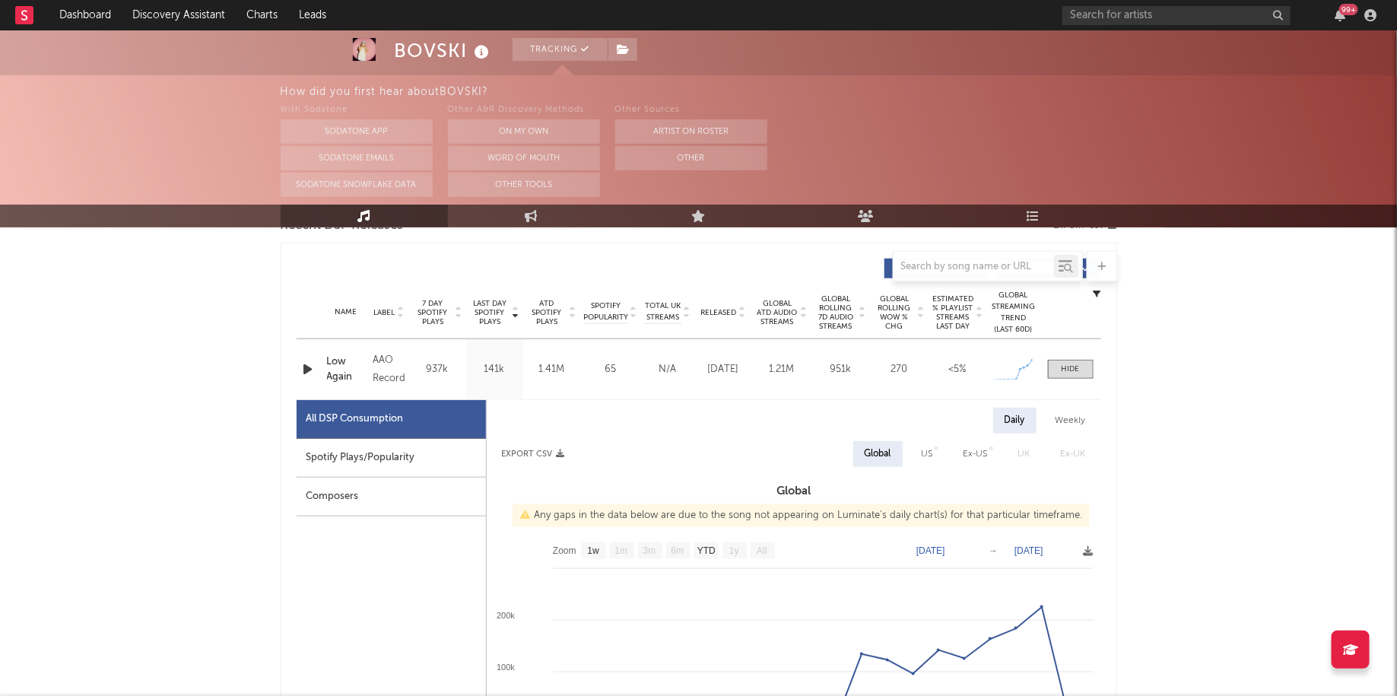
click at [446, 451] on div "Spotify Plays/Popularity" at bounding box center [391, 458] width 189 height 39
select select "1w"
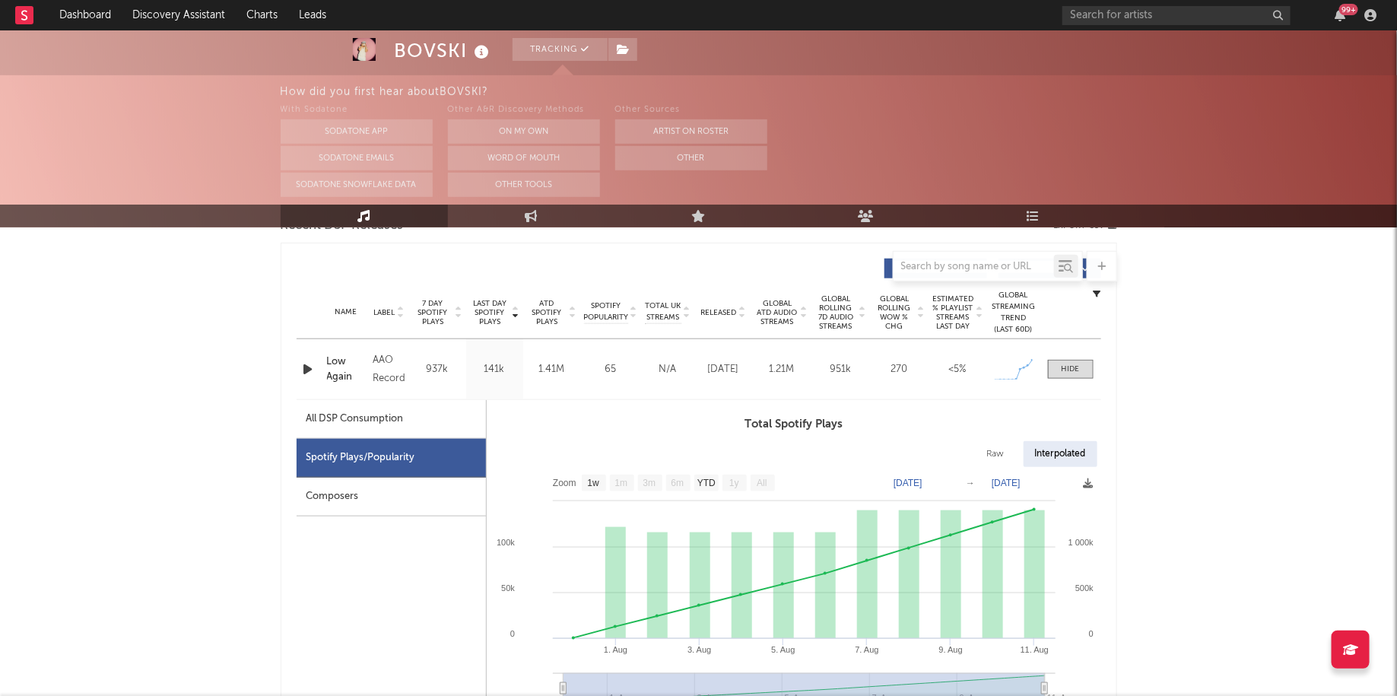
click at [396, 406] on div "All DSP Consumption" at bounding box center [391, 419] width 189 height 39
select select "1w"
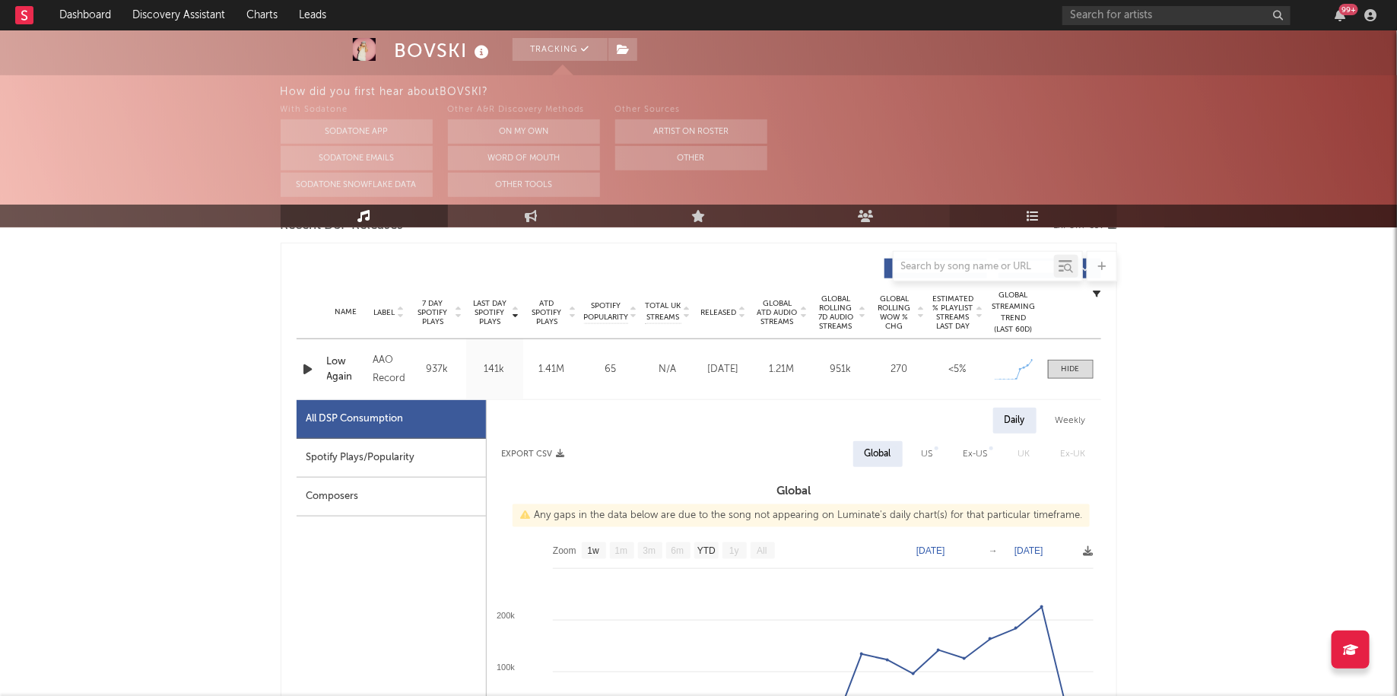
click at [1044, 215] on link "Playlists/Charts" at bounding box center [1033, 216] width 167 height 23
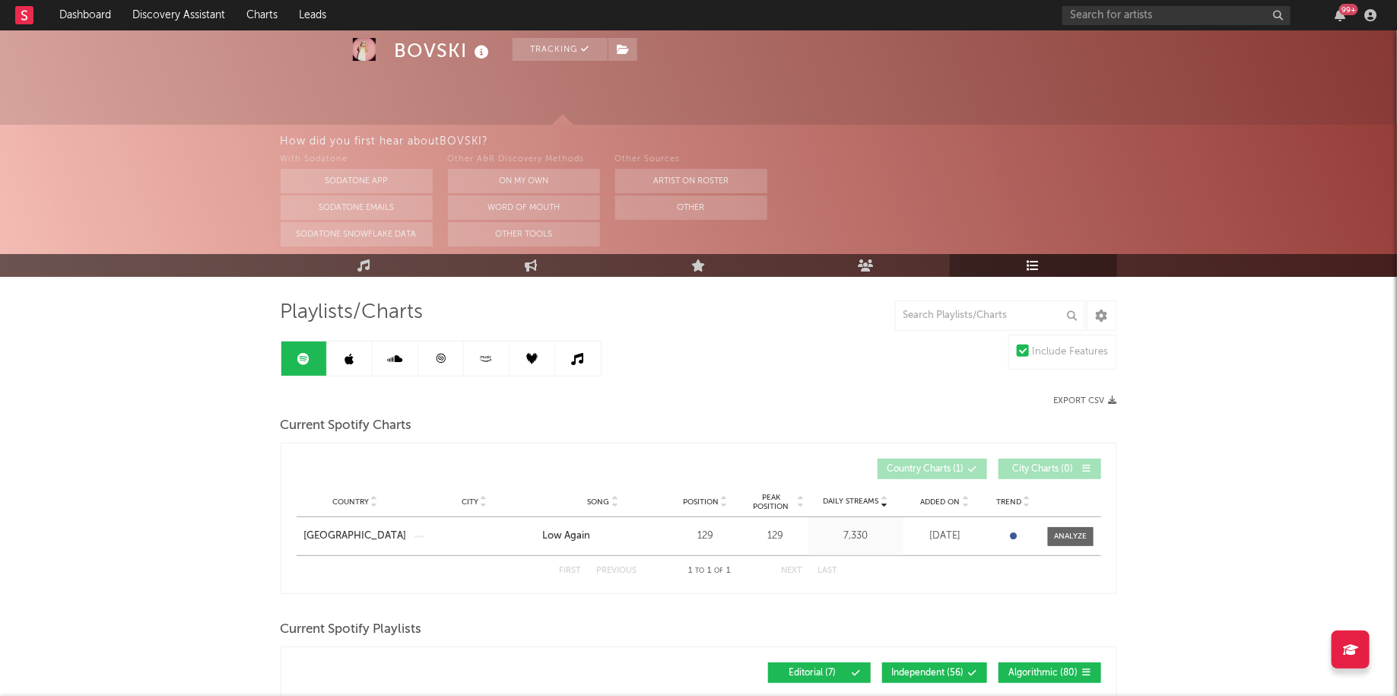
scroll to position [49, 0]
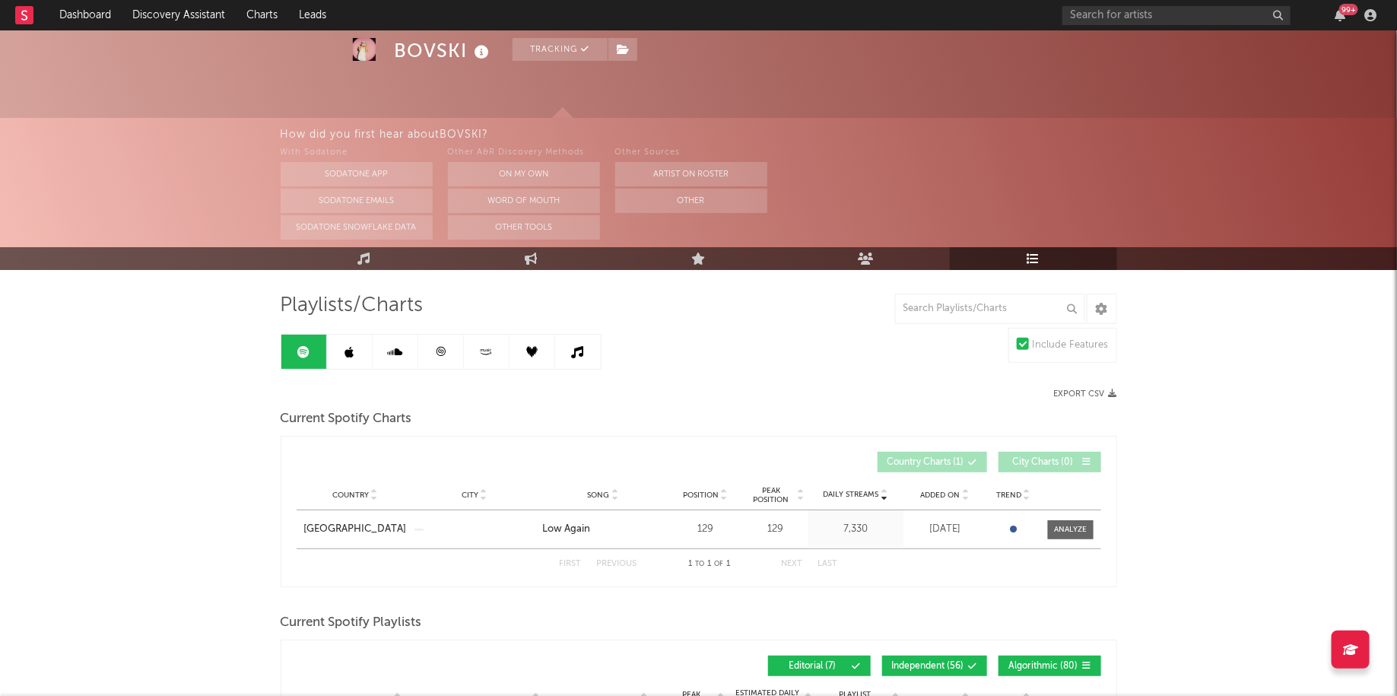
click at [1077, 516] on div "Country Austria City Song Low Again Position 129 Peak Position 129 Estimated Da…" at bounding box center [699, 529] width 805 height 38
click at [1073, 525] on div at bounding box center [1070, 529] width 33 height 11
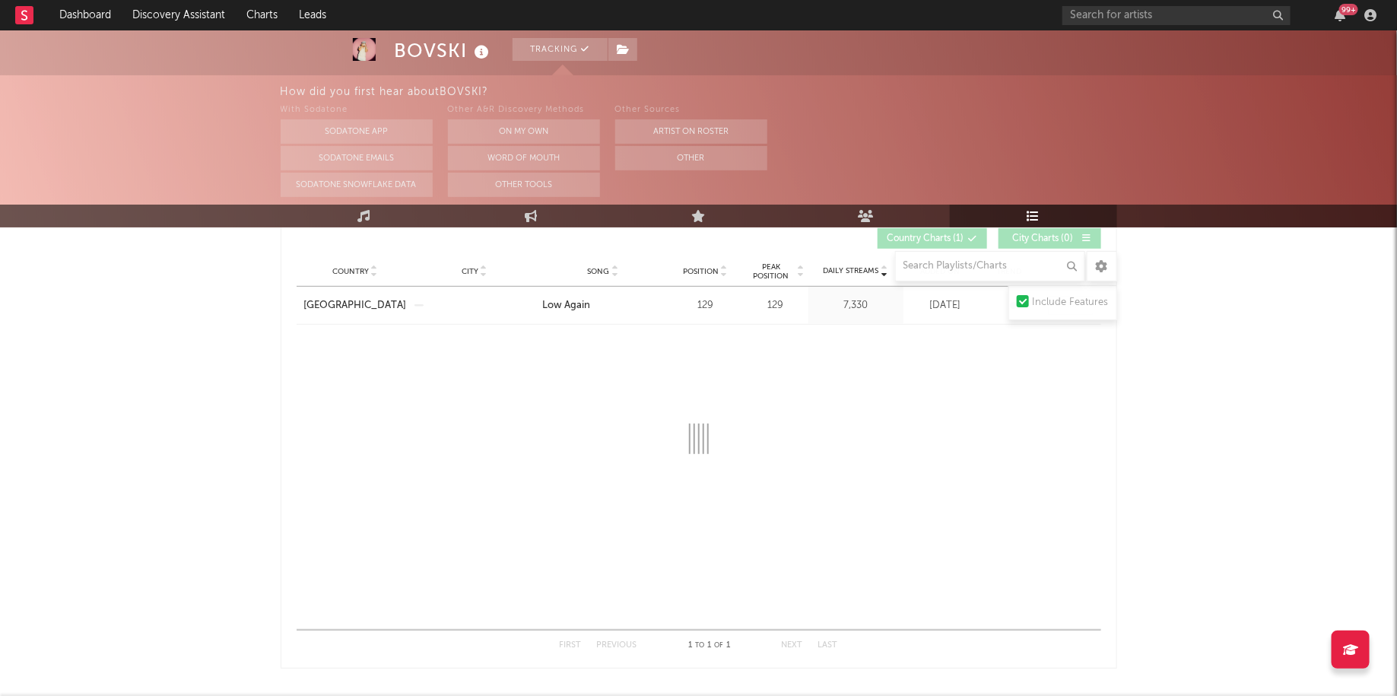
scroll to position [313, 0]
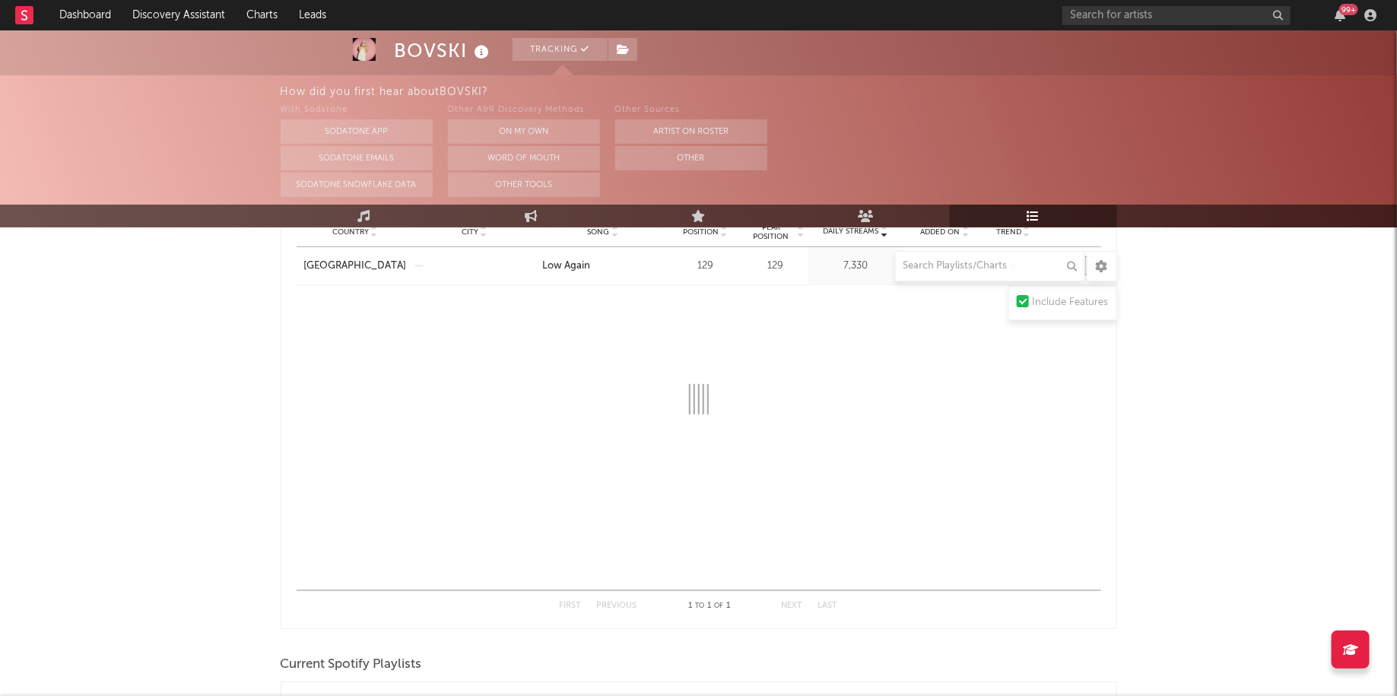
select select "1w"
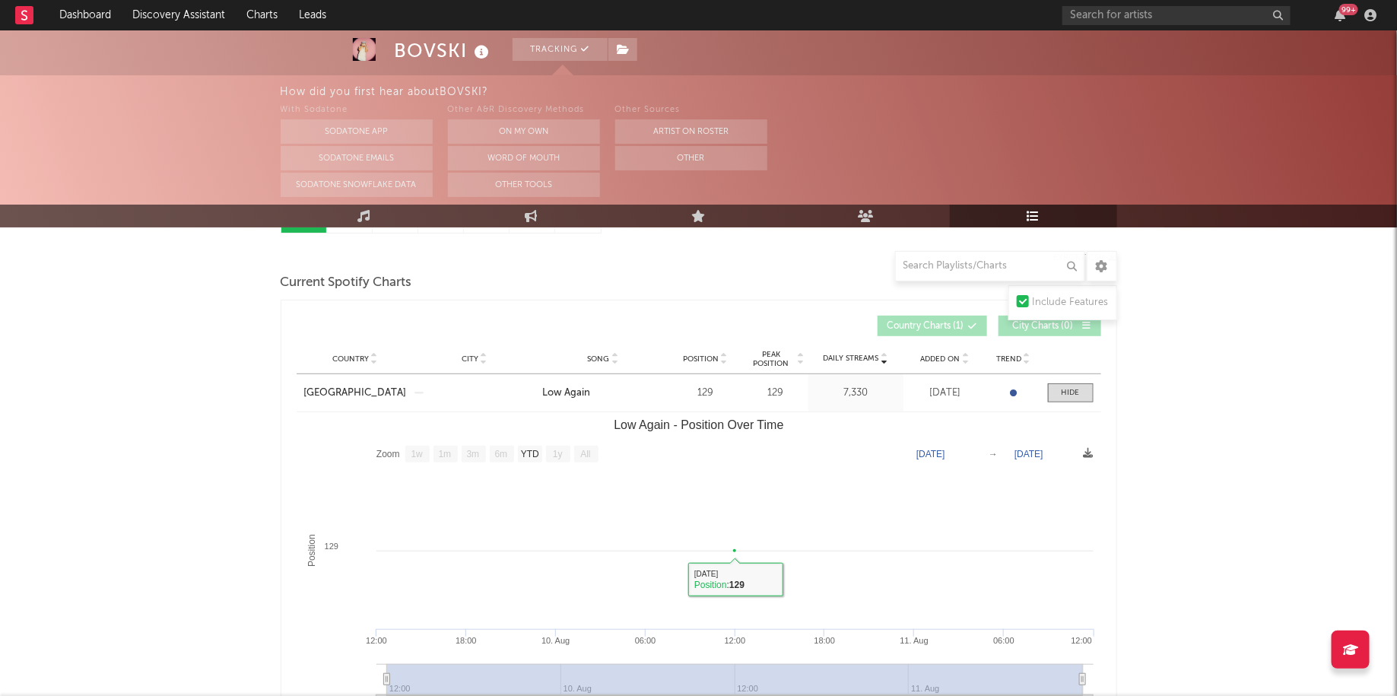
scroll to position [166, 0]
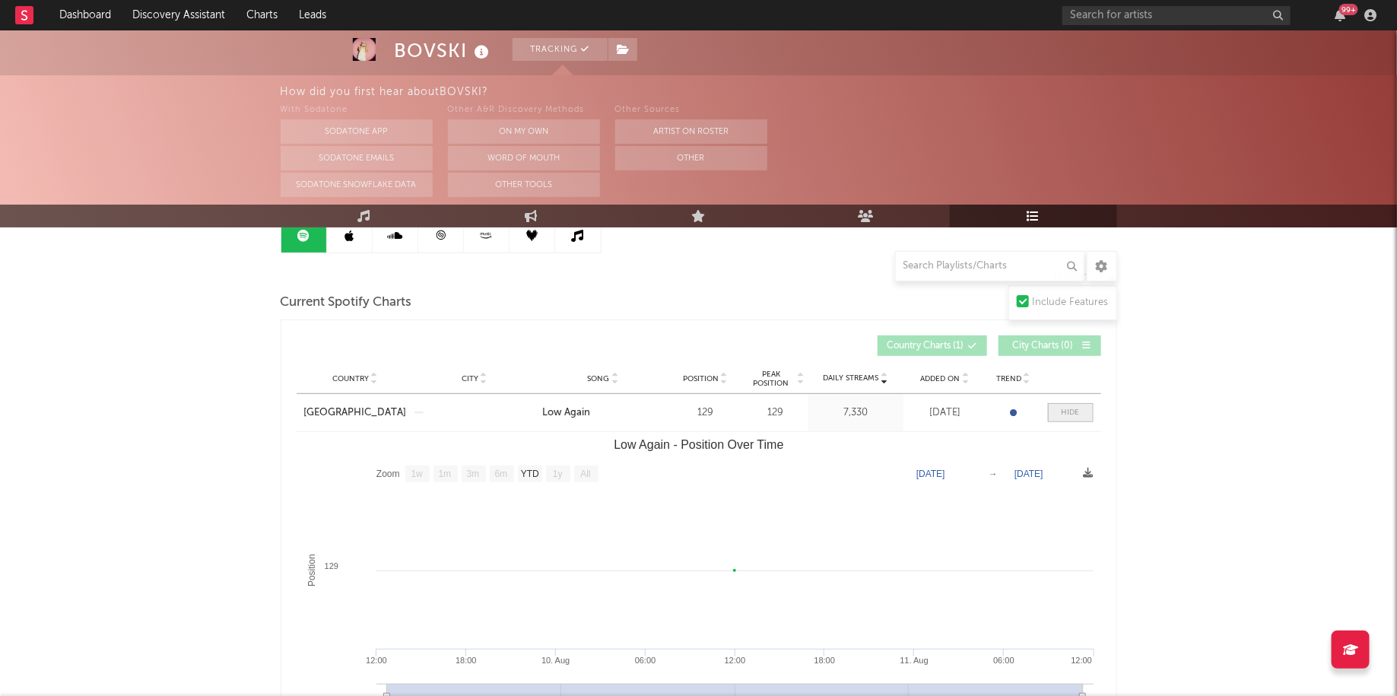
click at [1072, 403] on span at bounding box center [1071, 412] width 46 height 19
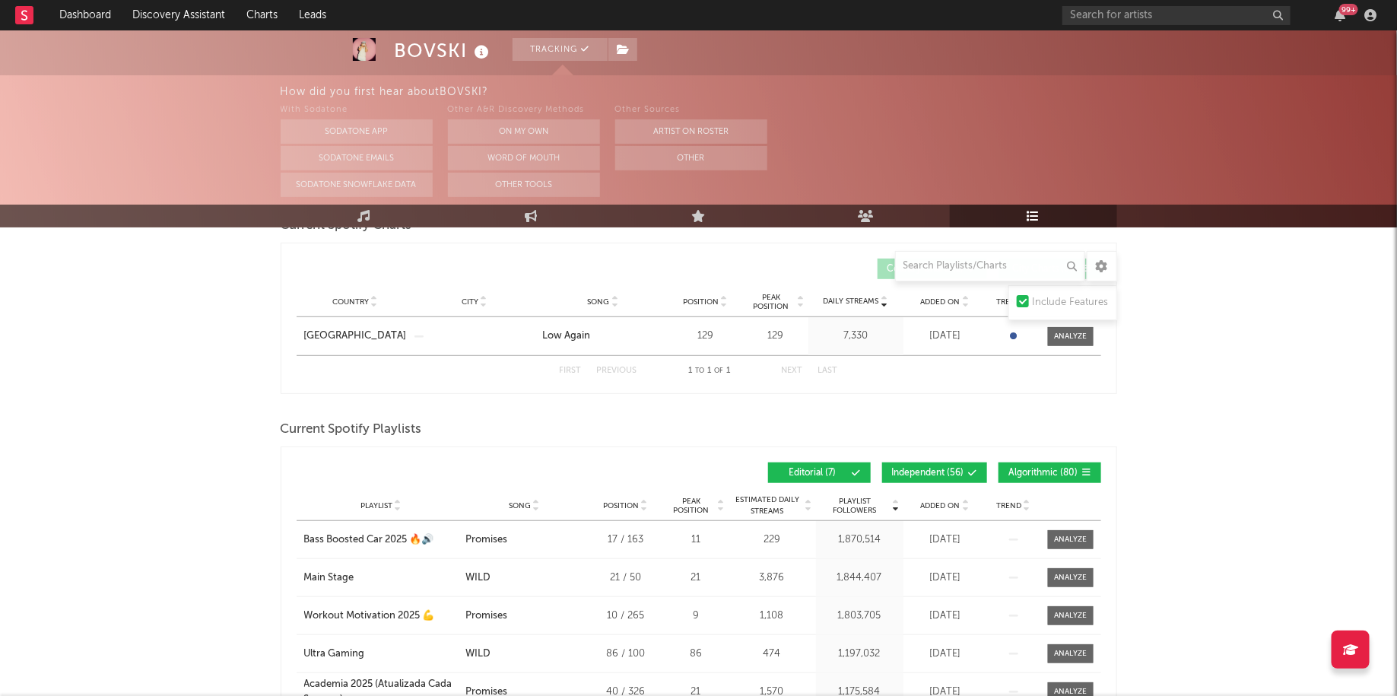
scroll to position [256, 0]
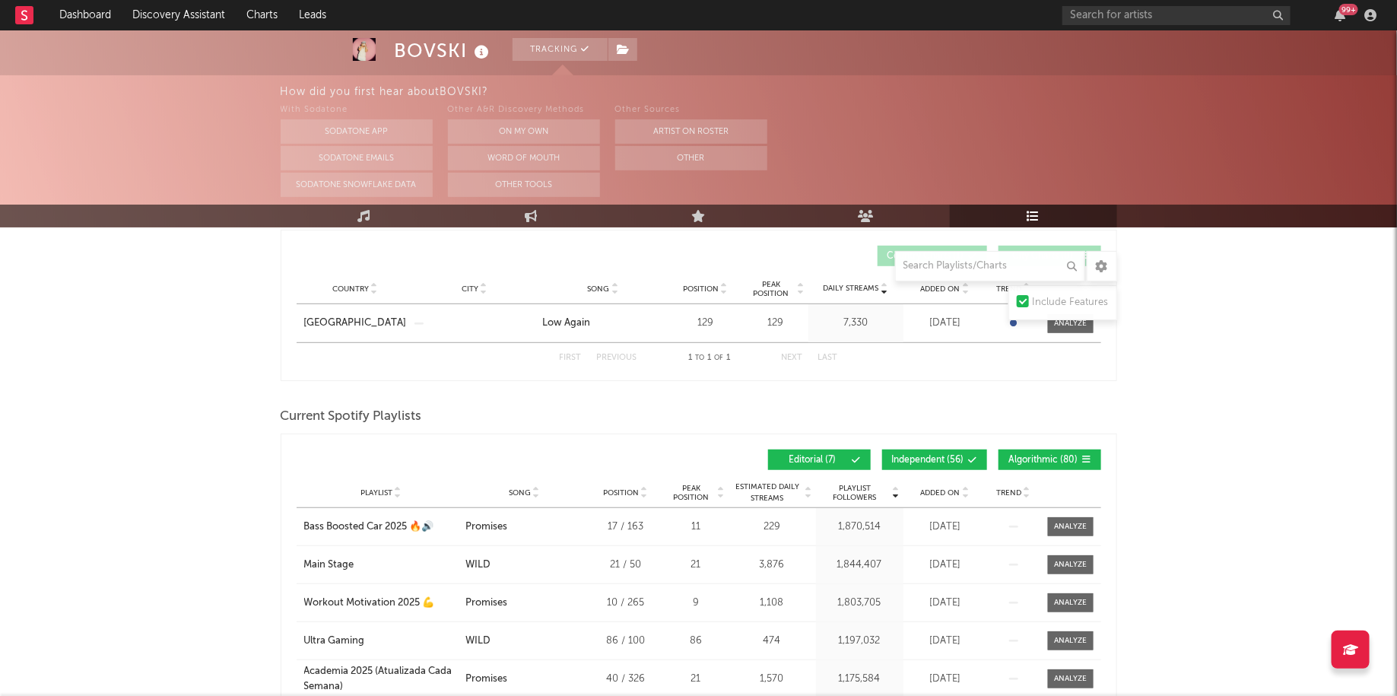
click at [953, 457] on span "Independent ( 56 )" at bounding box center [928, 459] width 72 height 9
click at [1049, 456] on span "Algorithmic ( 80 )" at bounding box center [1043, 459] width 70 height 9
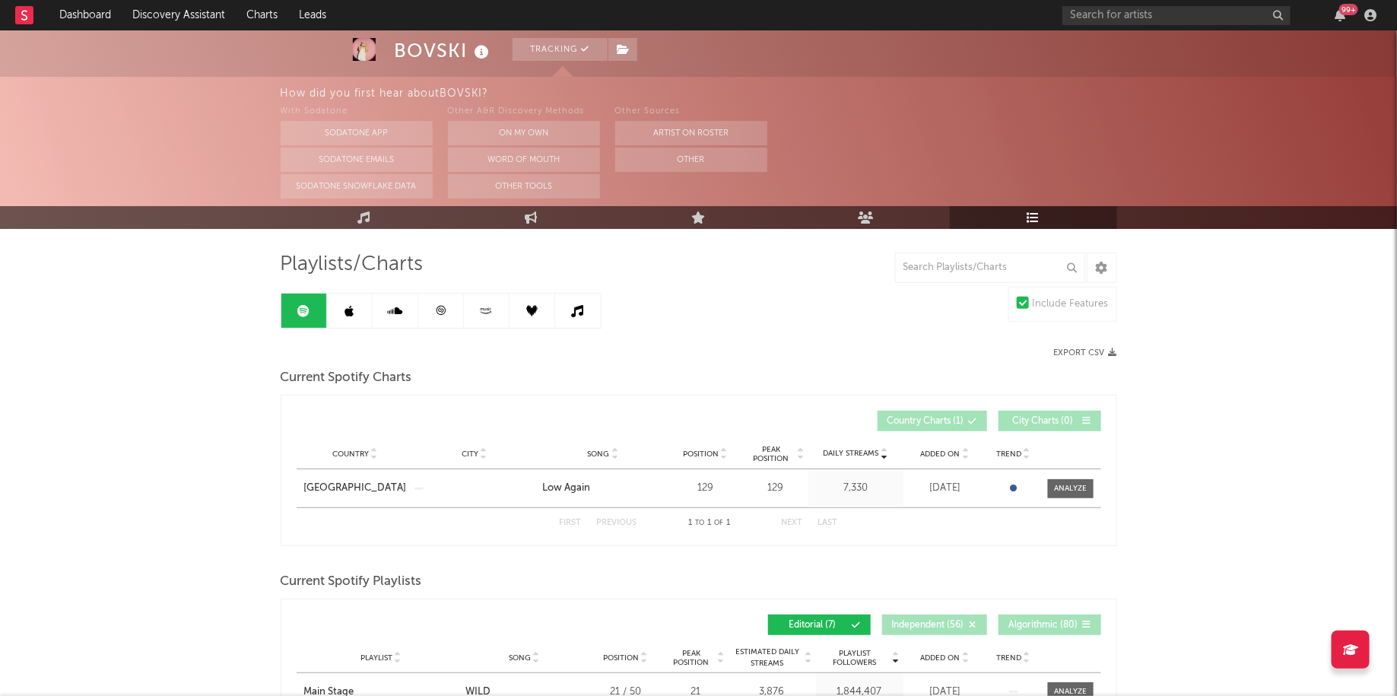
scroll to position [87, 0]
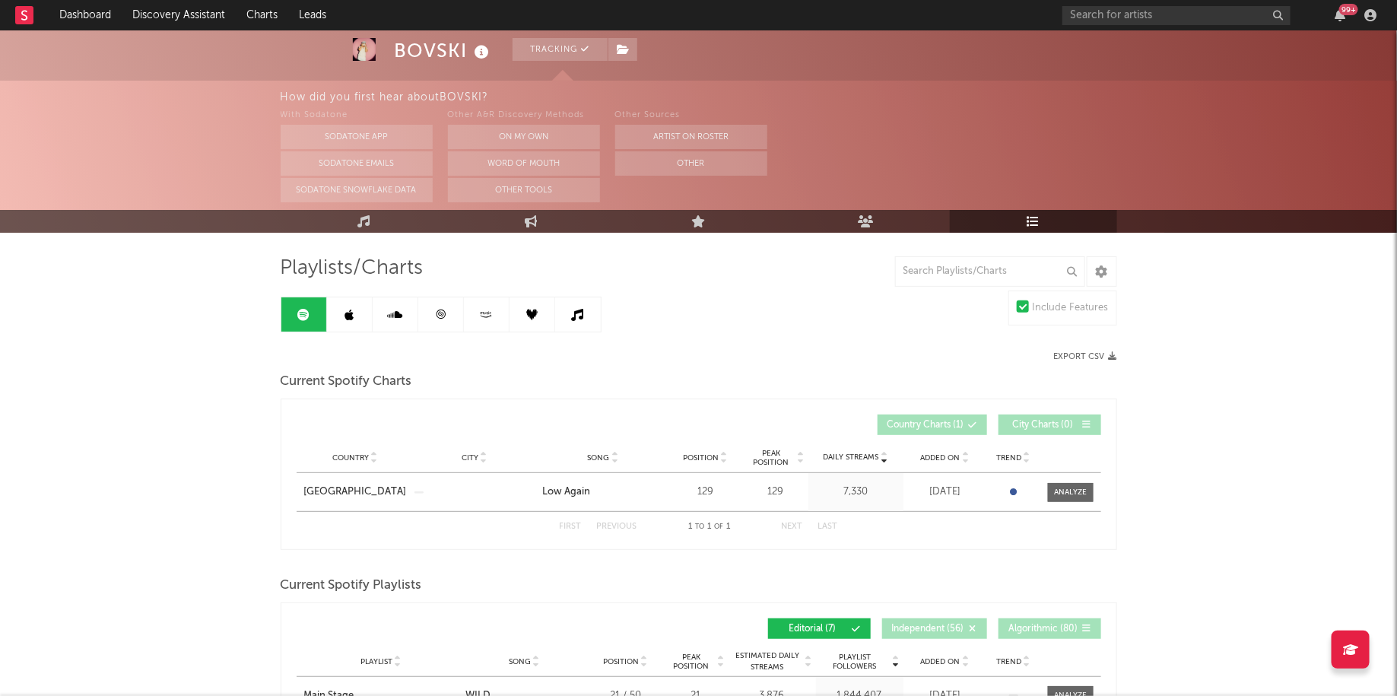
click at [496, 320] on link at bounding box center [487, 314] width 46 height 34
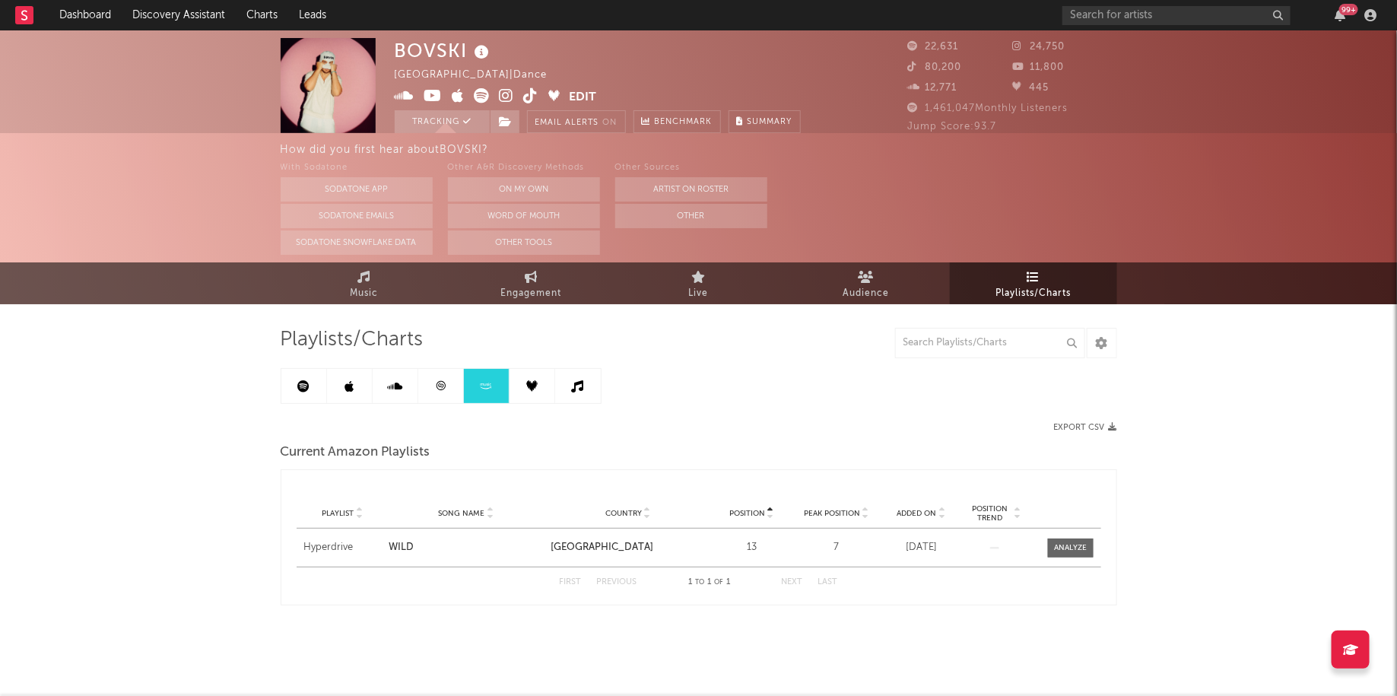
click at [449, 401] on link at bounding box center [441, 386] width 46 height 34
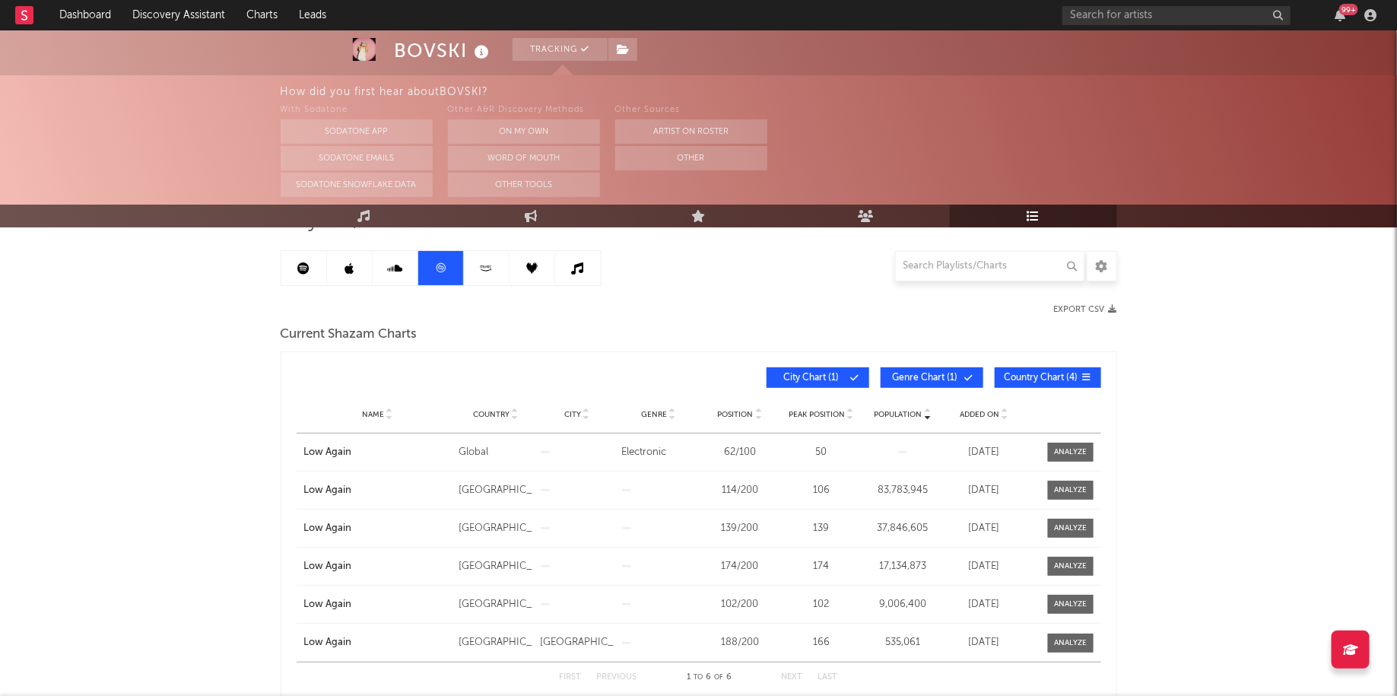
scroll to position [138, 0]
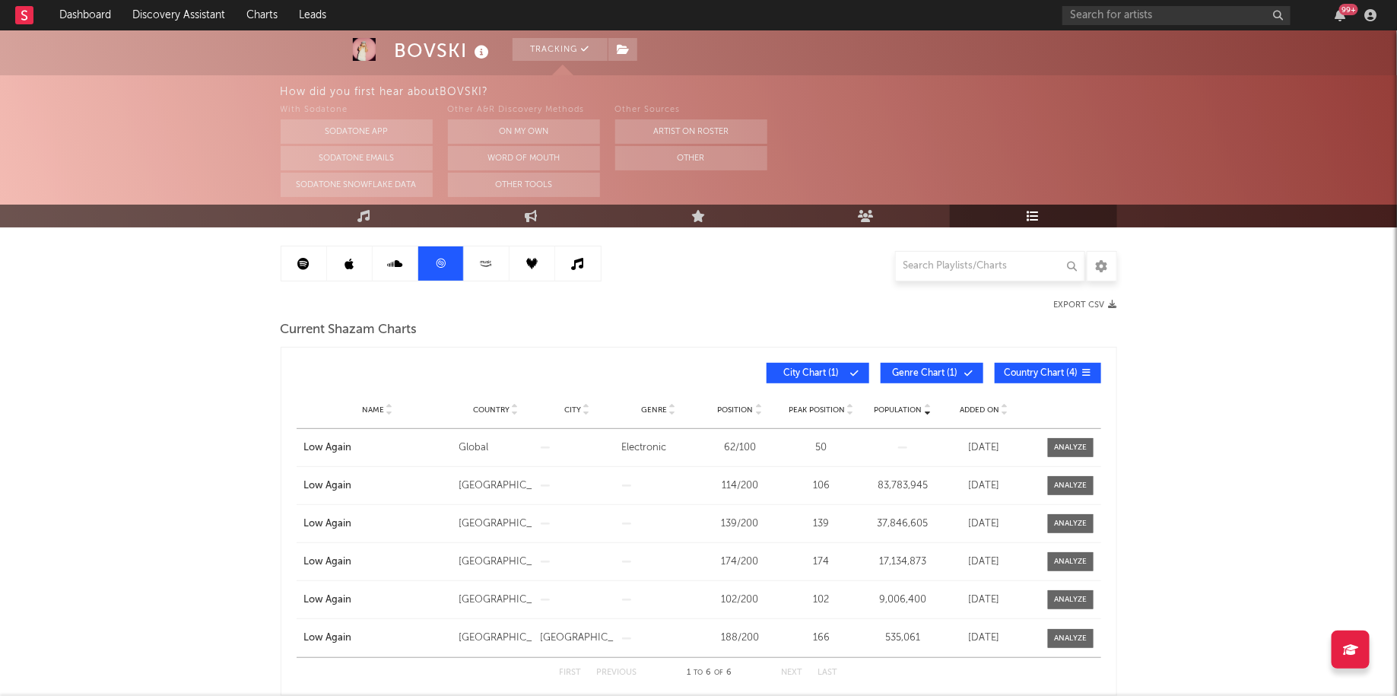
click at [414, 271] on link at bounding box center [396, 263] width 46 height 34
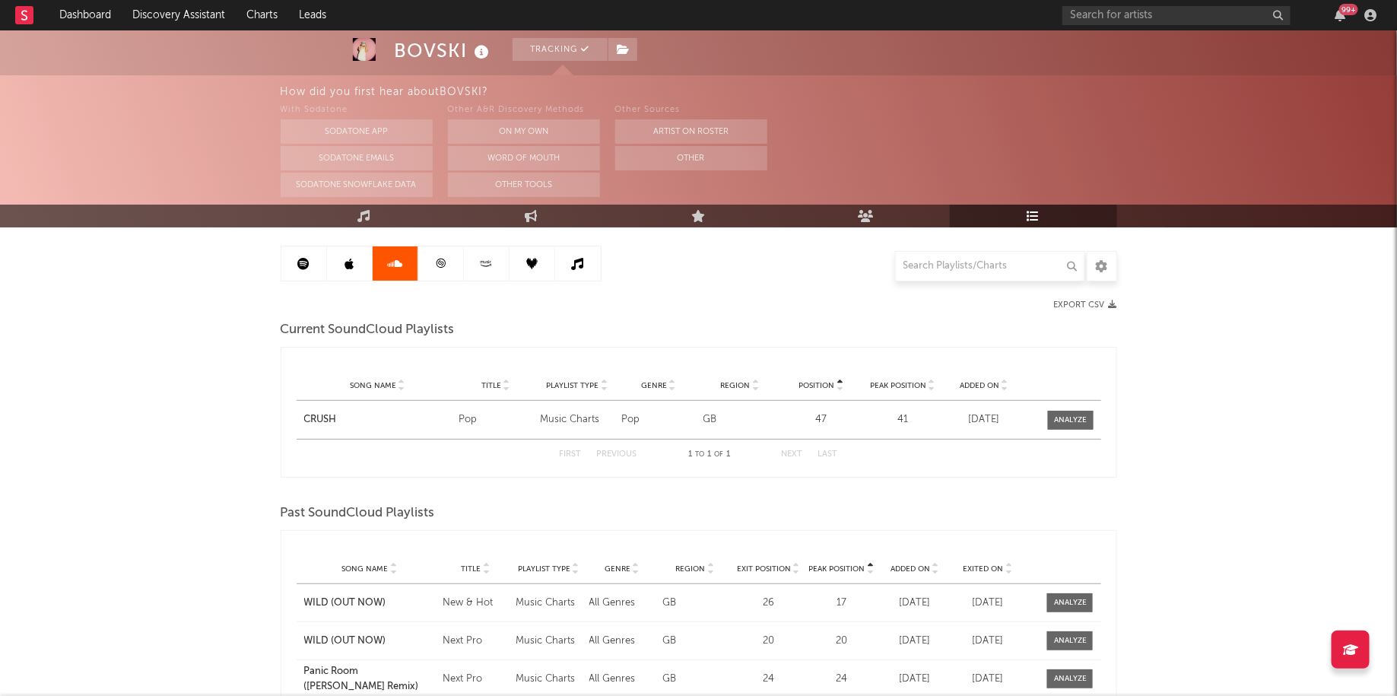
click at [341, 260] on link at bounding box center [350, 263] width 46 height 34
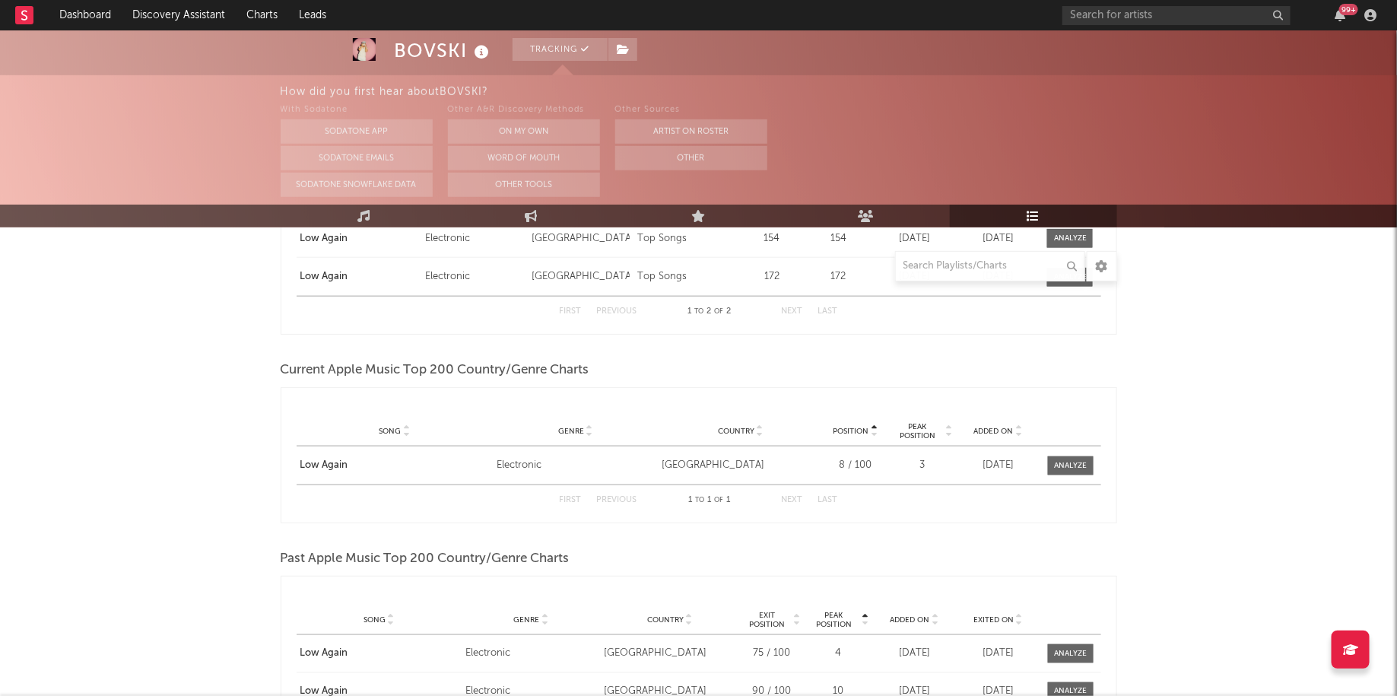
scroll to position [745, 0]
click at [1044, 461] on div at bounding box center [1068, 461] width 49 height 19
click at [1071, 456] on div at bounding box center [1070, 461] width 33 height 11
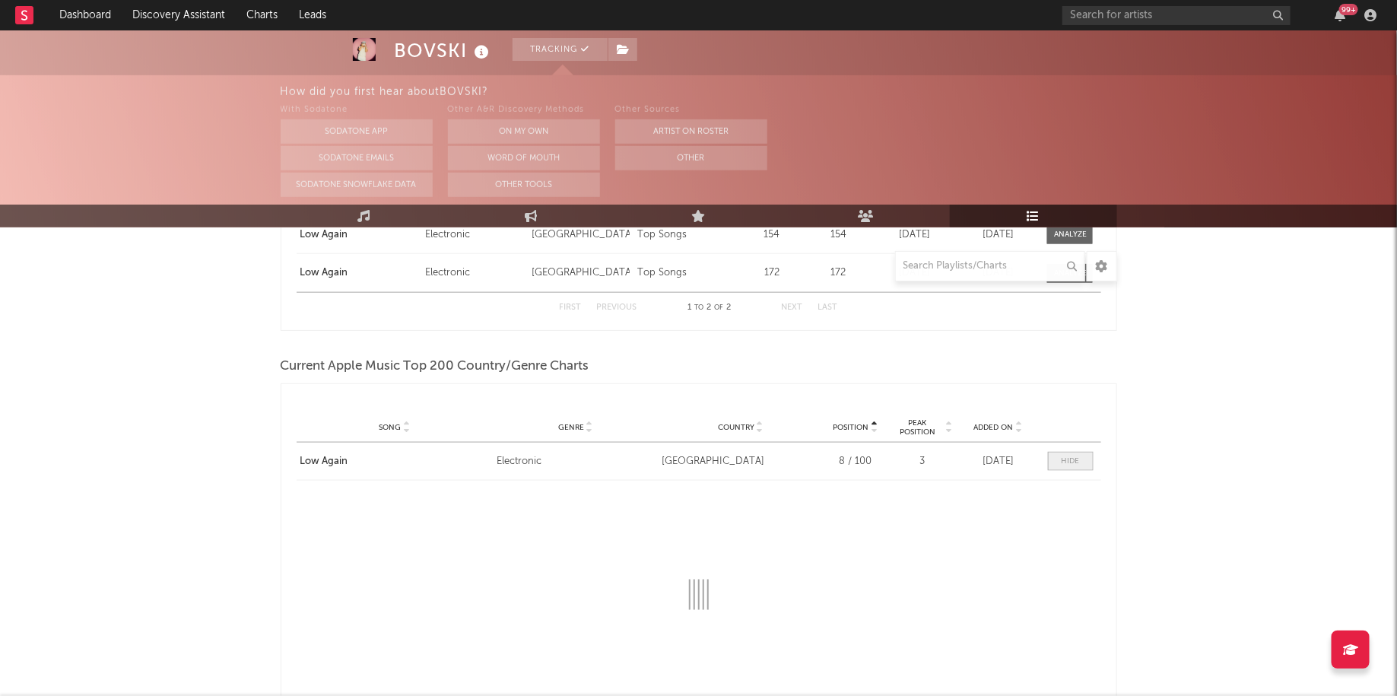
select select "1w"
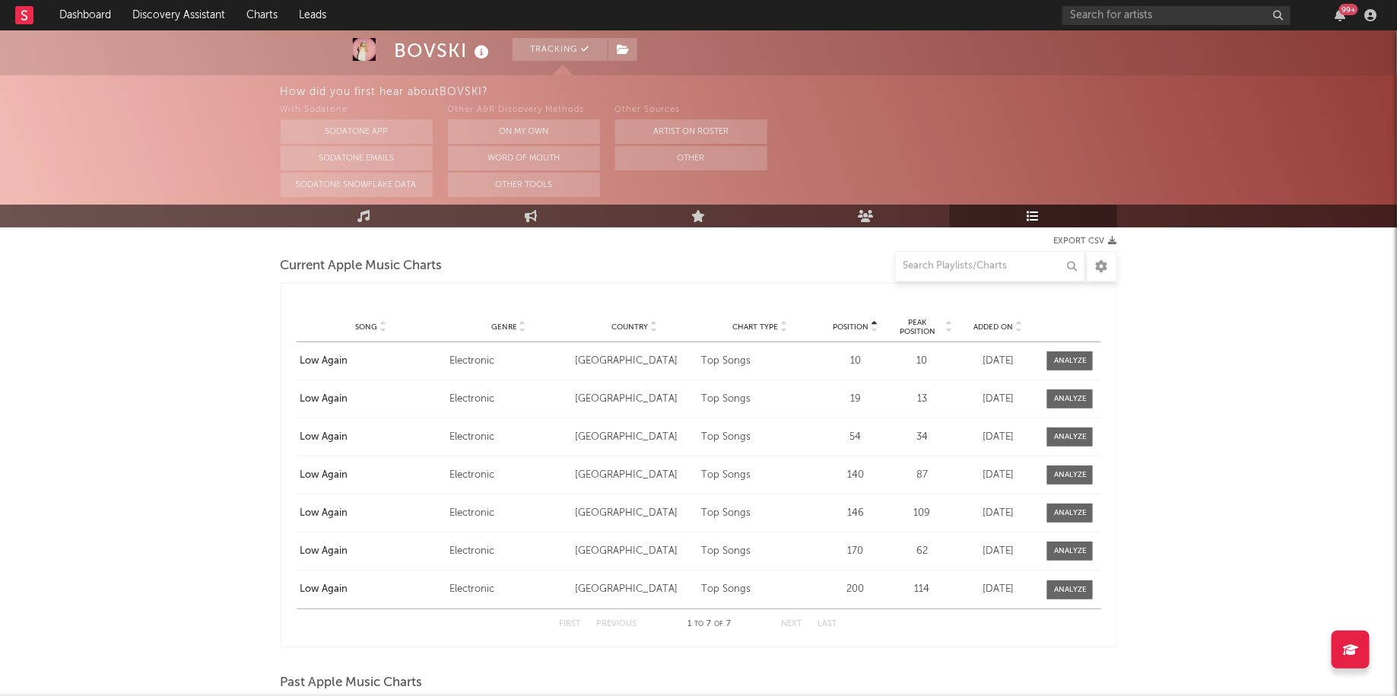
scroll to position [204, 0]
click at [1338, 5] on div "99 +" at bounding box center [1221, 15] width 319 height 30
click at [1342, 16] on icon "button" at bounding box center [1340, 15] width 11 height 12
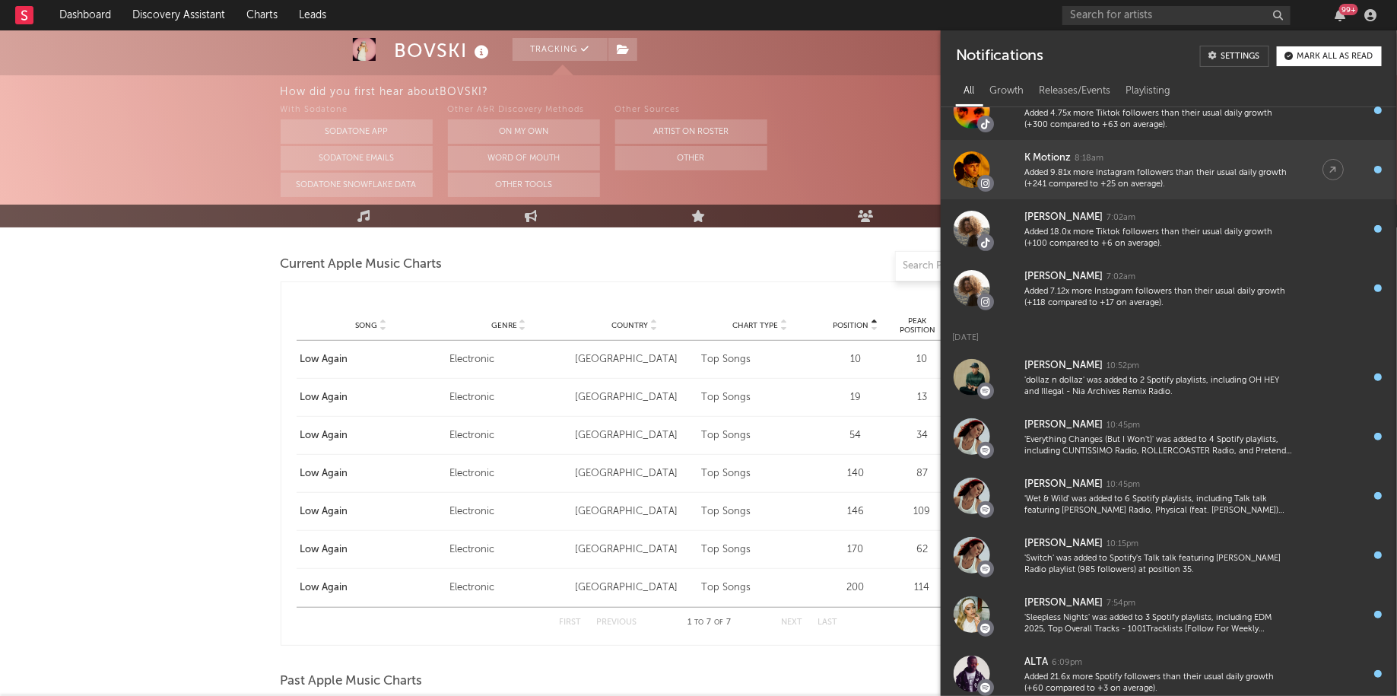
scroll to position [238, 0]
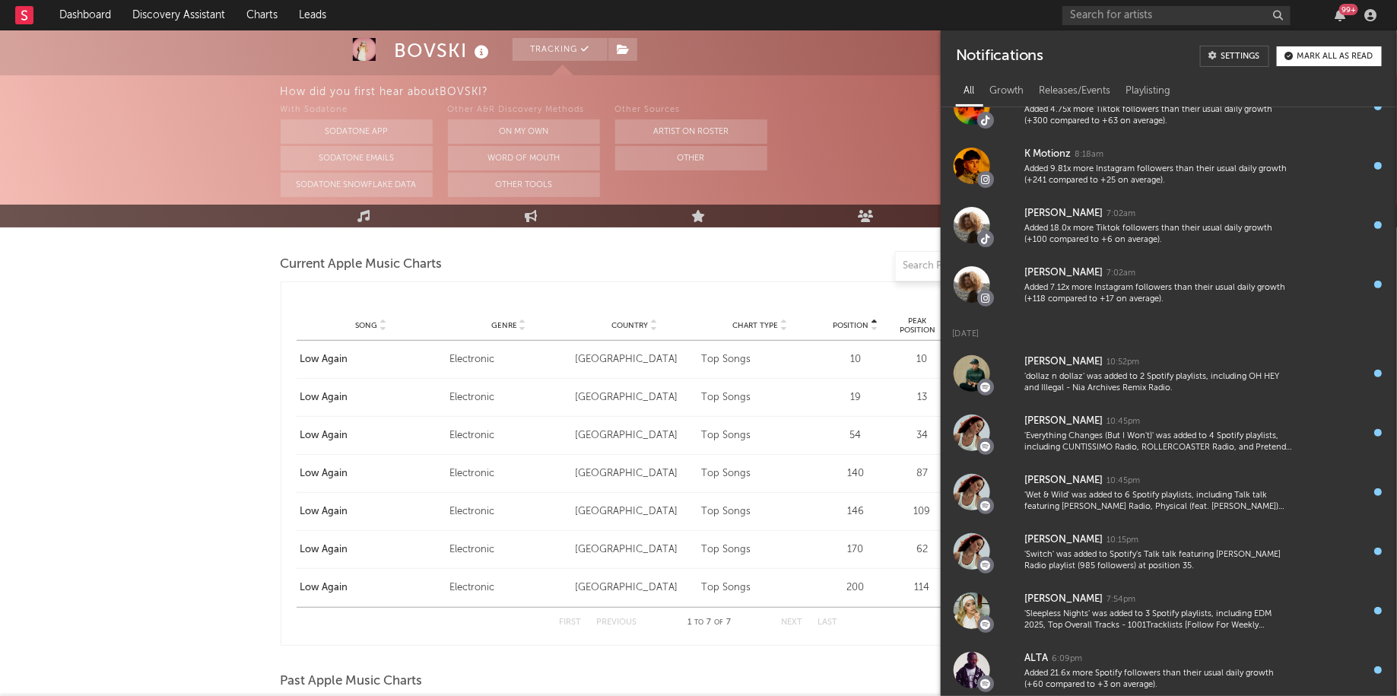
click at [800, 99] on div "How did you first hear about [PERSON_NAME] ?" at bounding box center [839, 92] width 1117 height 18
